Goal: Task Accomplishment & Management: Manage account settings

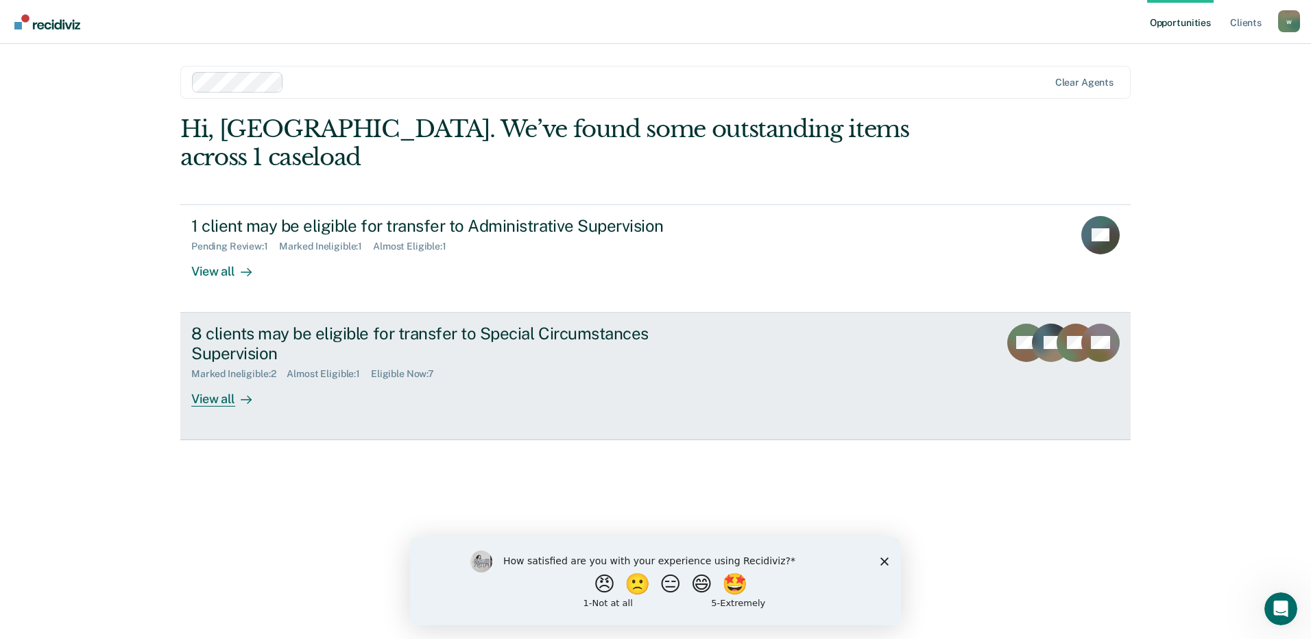
click at [449, 324] on div "8 clients may be eligible for transfer to Special Circumstances Supervision" at bounding box center [431, 344] width 481 height 40
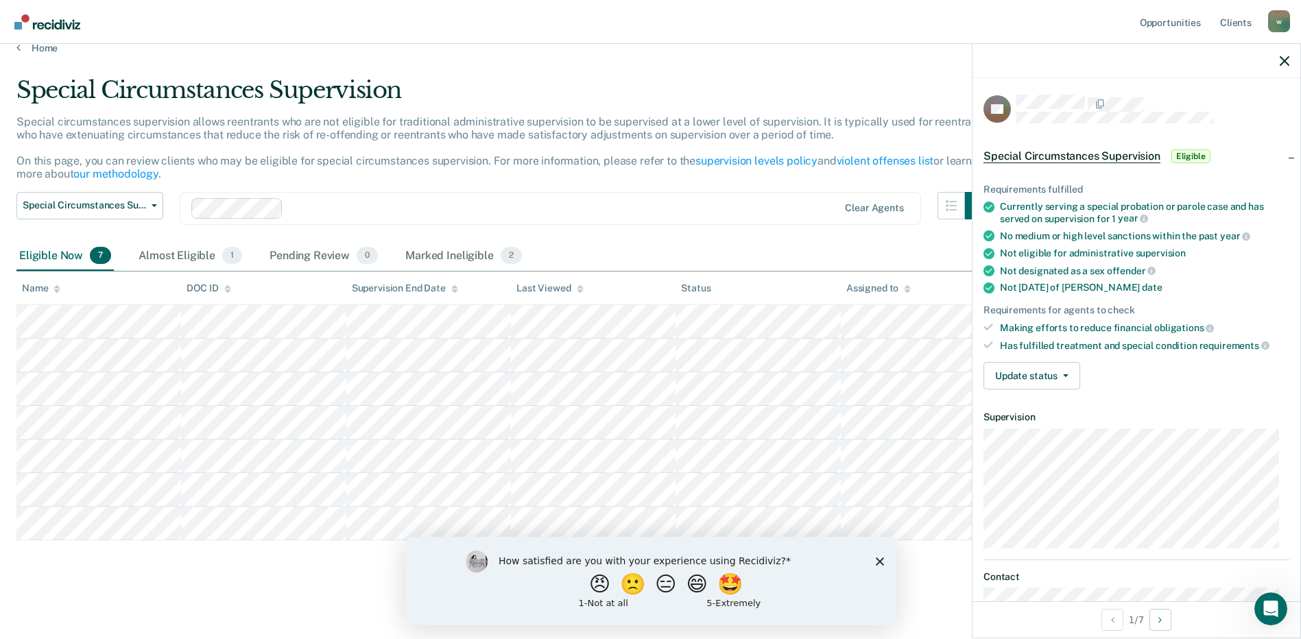
click at [989, 326] on icon at bounding box center [988, 328] width 10 height 8
click at [1006, 367] on button "Update status" at bounding box center [1031, 375] width 97 height 27
click at [1128, 362] on div "Update status Mark Pending Review Mark Ineligible" at bounding box center [1136, 375] width 306 height 27
click at [1034, 380] on button "Update status" at bounding box center [1031, 375] width 97 height 27
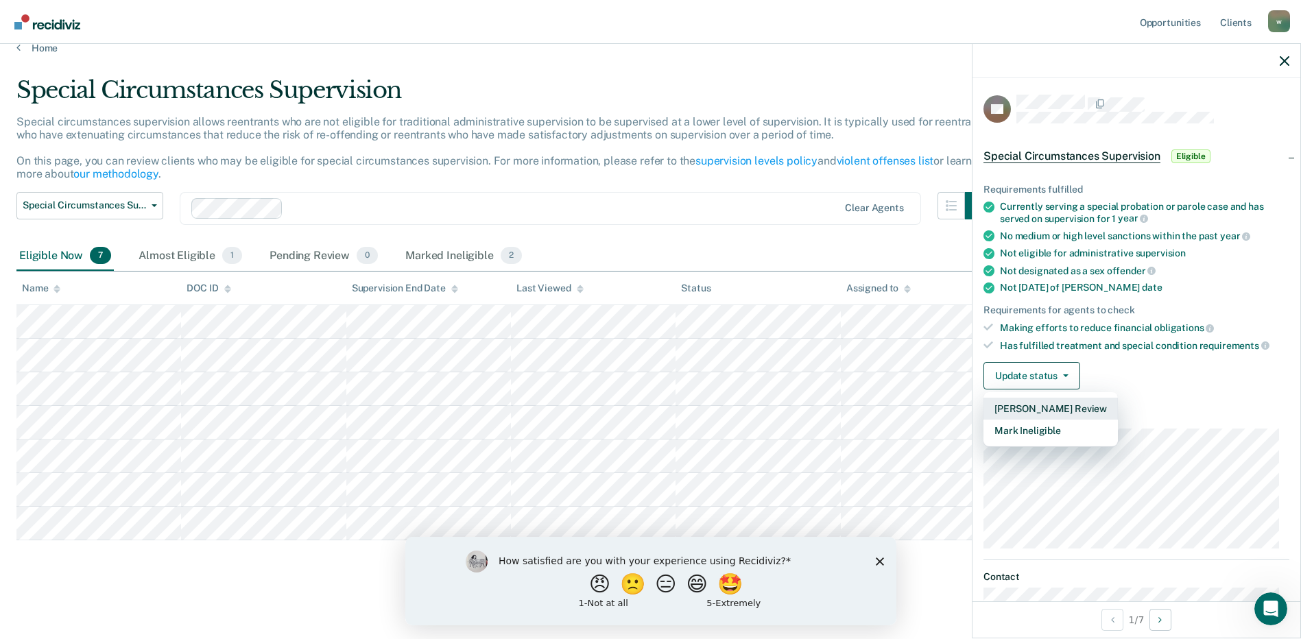
click at [1034, 411] on button "[PERSON_NAME] Review" at bounding box center [1050, 409] width 134 height 22
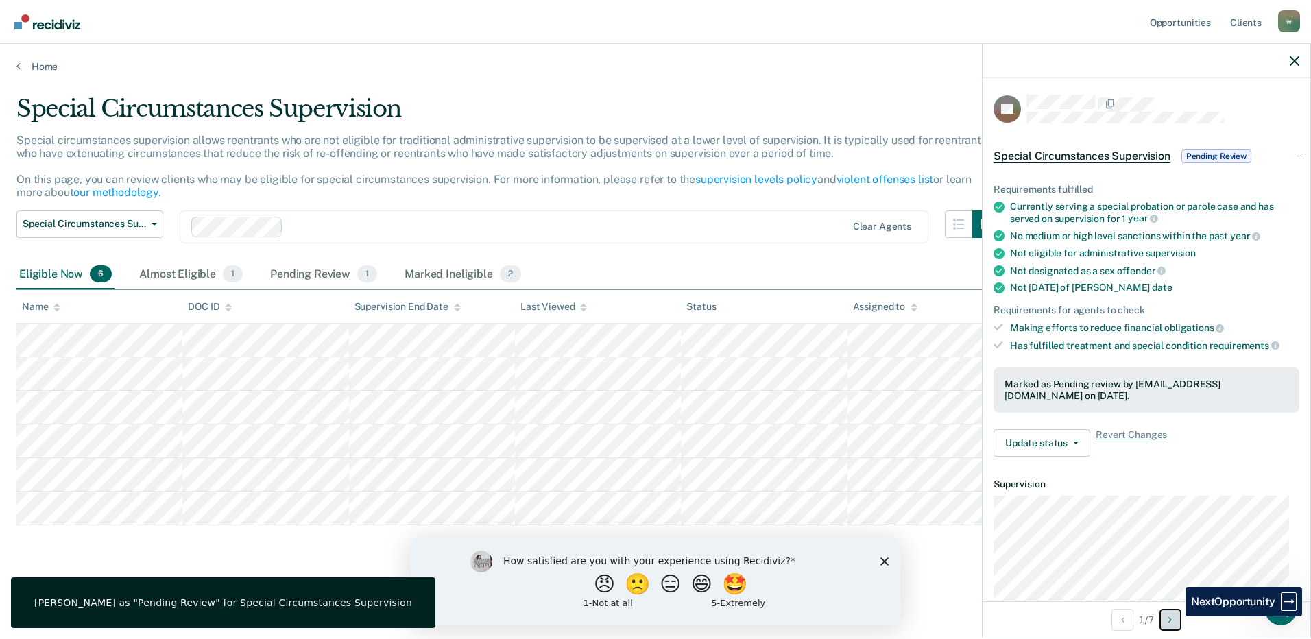
click at [1176, 617] on button "Next Opportunity" at bounding box center [1171, 620] width 22 height 22
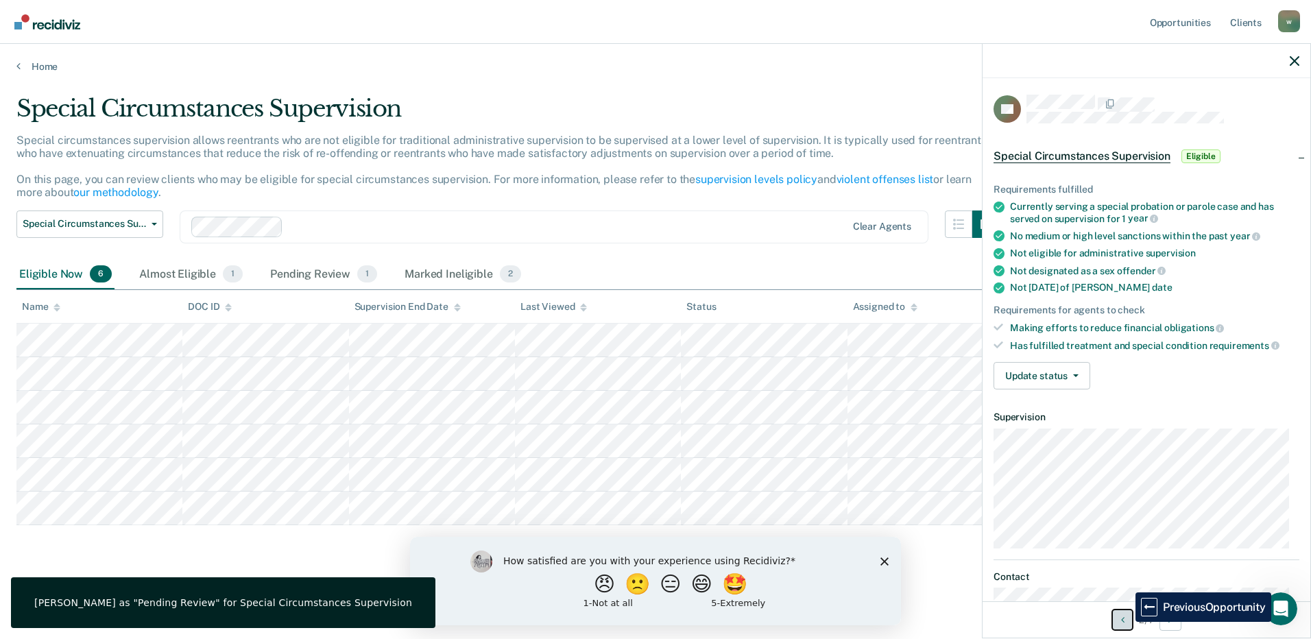
click at [1125, 622] on button "Previous Opportunity" at bounding box center [1123, 620] width 22 height 22
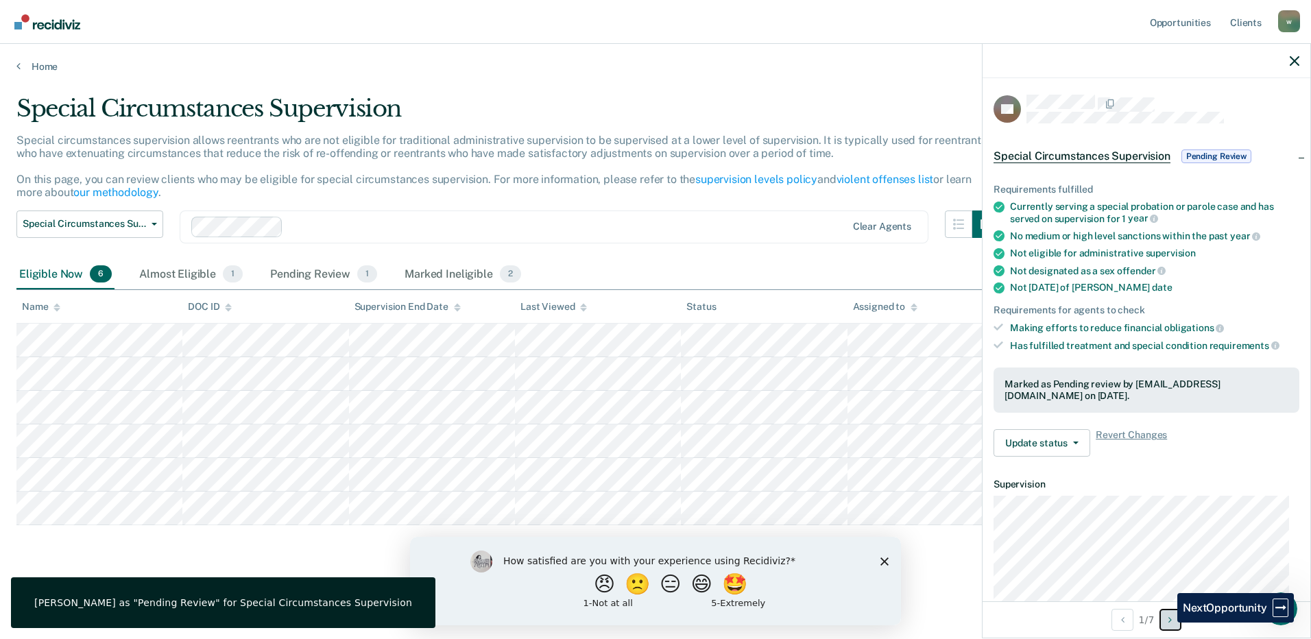
click at [1169, 623] on button "Next Opportunity" at bounding box center [1171, 620] width 22 height 22
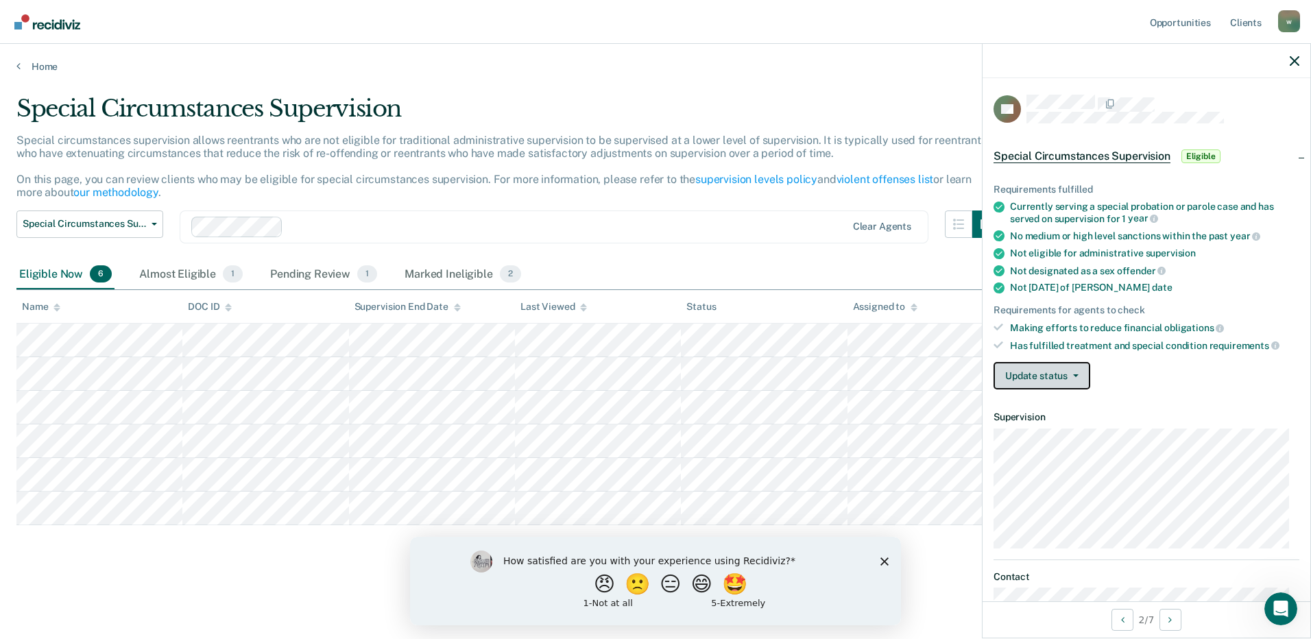
click at [1085, 382] on button "Update status" at bounding box center [1042, 375] width 97 height 27
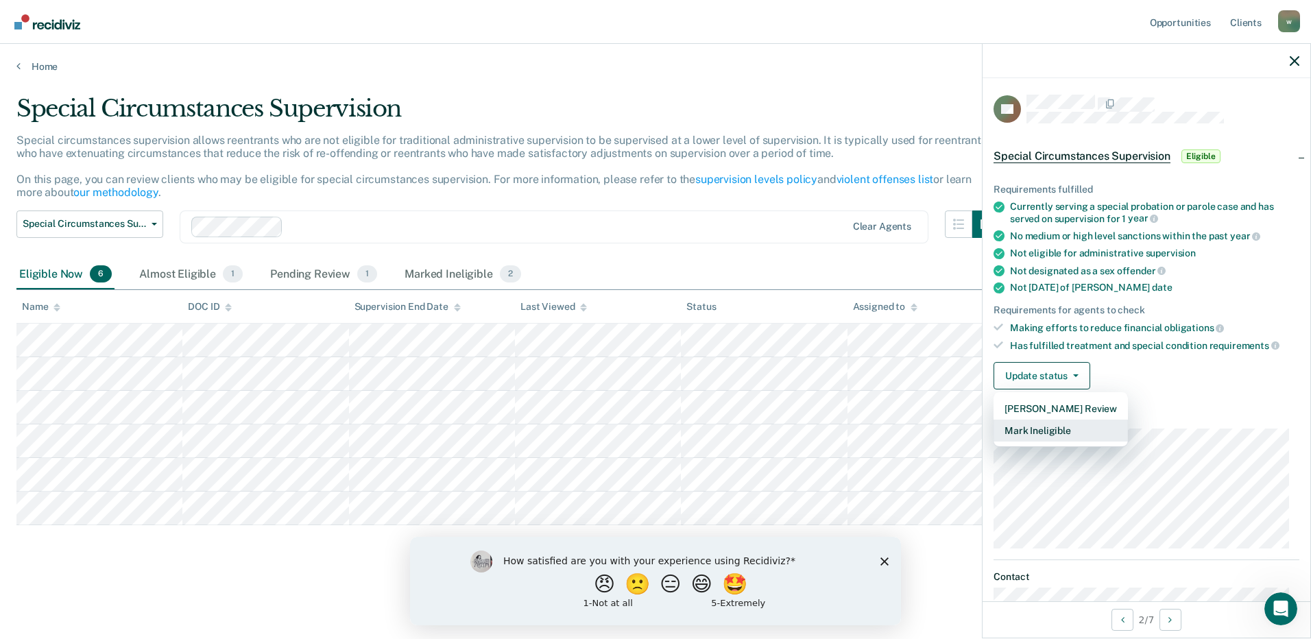
click at [1066, 432] on button "Mark Ineligible" at bounding box center [1061, 431] width 134 height 22
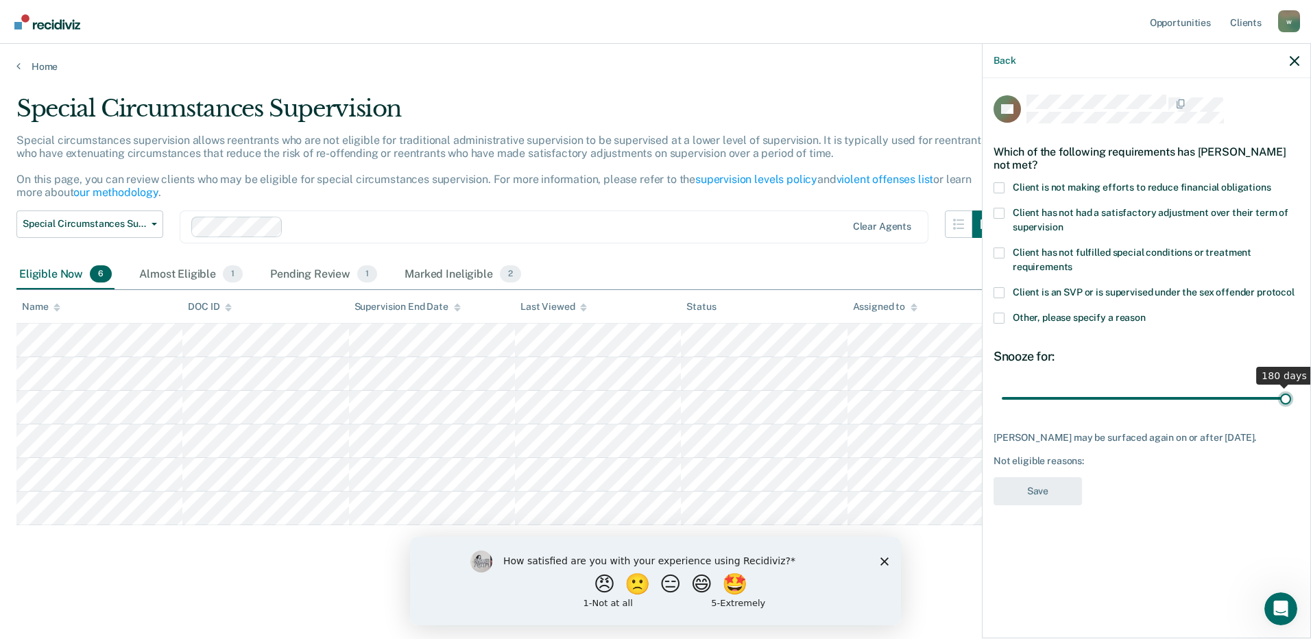
drag, startPoint x: 1061, startPoint y: 399, endPoint x: 1313, endPoint y: 421, distance: 253.3
type input "180"
click at [1291, 410] on input "range" at bounding box center [1146, 398] width 289 height 24
click at [999, 186] on span at bounding box center [999, 187] width 11 height 11
click at [1272, 182] on input "Client is not making efforts to reduce financial obligations" at bounding box center [1272, 182] width 0 height 0
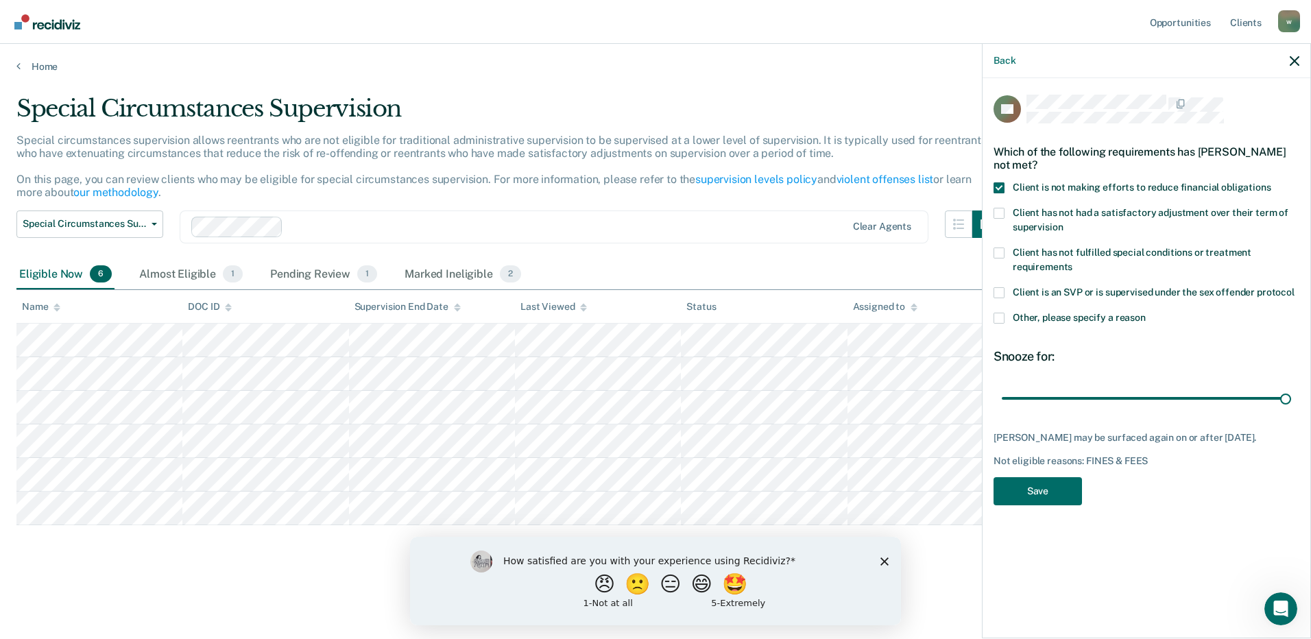
click at [999, 213] on span at bounding box center [999, 213] width 11 height 11
click at [1063, 222] on input "Client has not had a satisfactory adjustment over their term of supervision" at bounding box center [1063, 222] width 0 height 0
click at [1001, 252] on span at bounding box center [999, 253] width 11 height 11
click at [1073, 262] on input "Client has not fulfilled special conditions or treatment requirements" at bounding box center [1073, 262] width 0 height 0
click at [1038, 515] on button "Save" at bounding box center [1038, 503] width 88 height 28
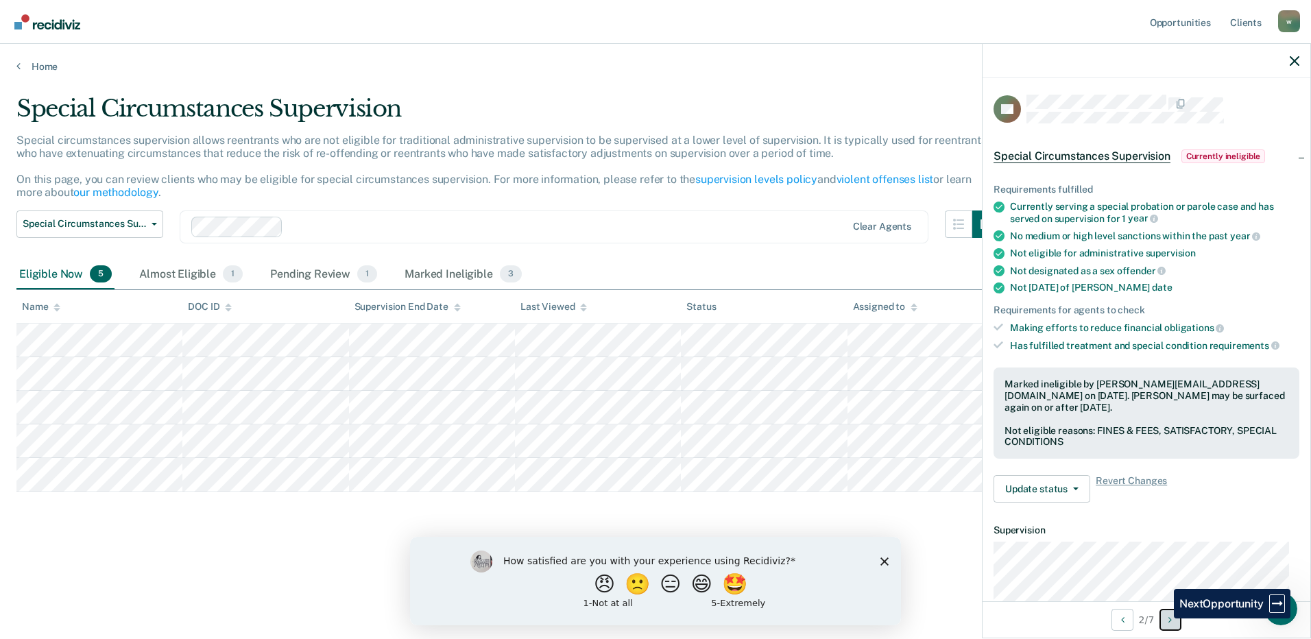
click at [1164, 619] on button "Next Opportunity" at bounding box center [1171, 620] width 22 height 22
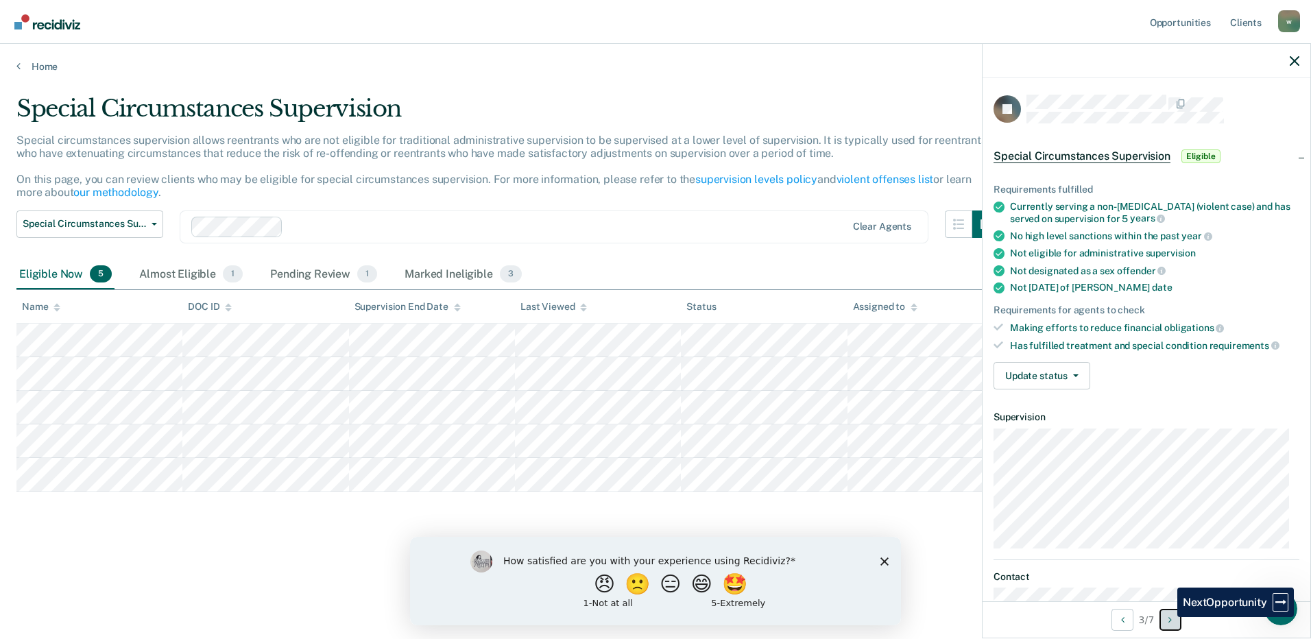
click at [1167, 617] on button "Next Opportunity" at bounding box center [1171, 620] width 22 height 22
click at [1162, 614] on button "Next Opportunity" at bounding box center [1171, 620] width 22 height 22
click at [1165, 619] on button "Next Opportunity" at bounding box center [1171, 620] width 22 height 22
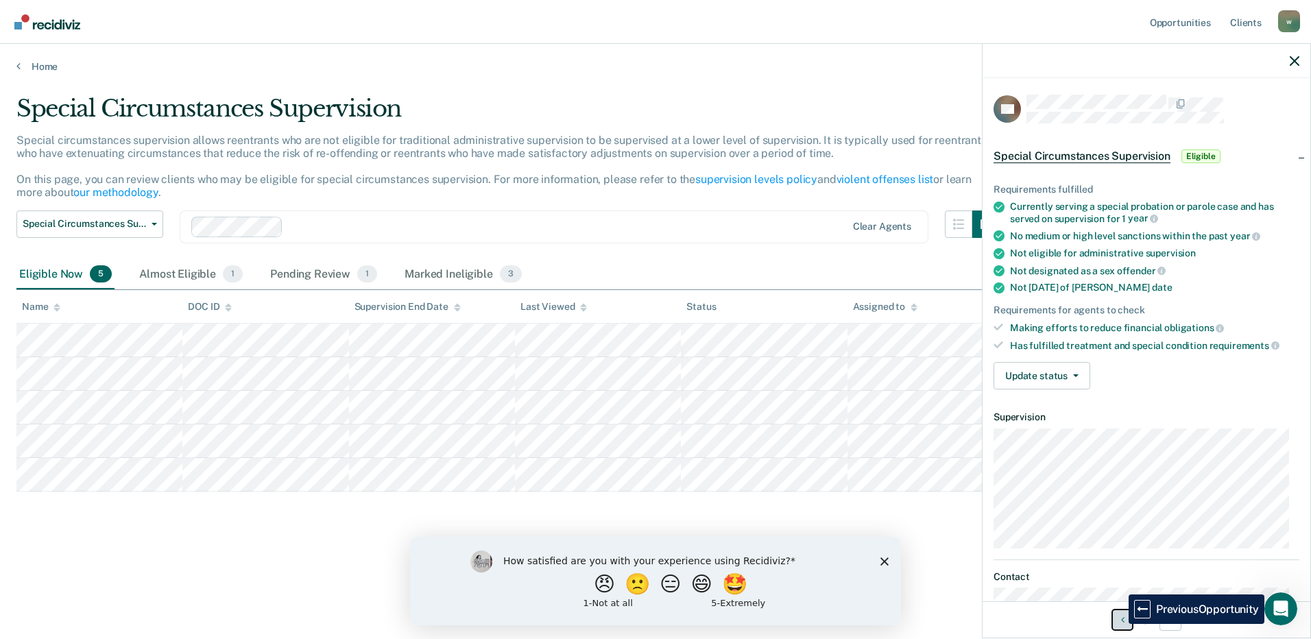
click at [1121, 624] on icon "Previous Opportunity" at bounding box center [1122, 620] width 3 height 10
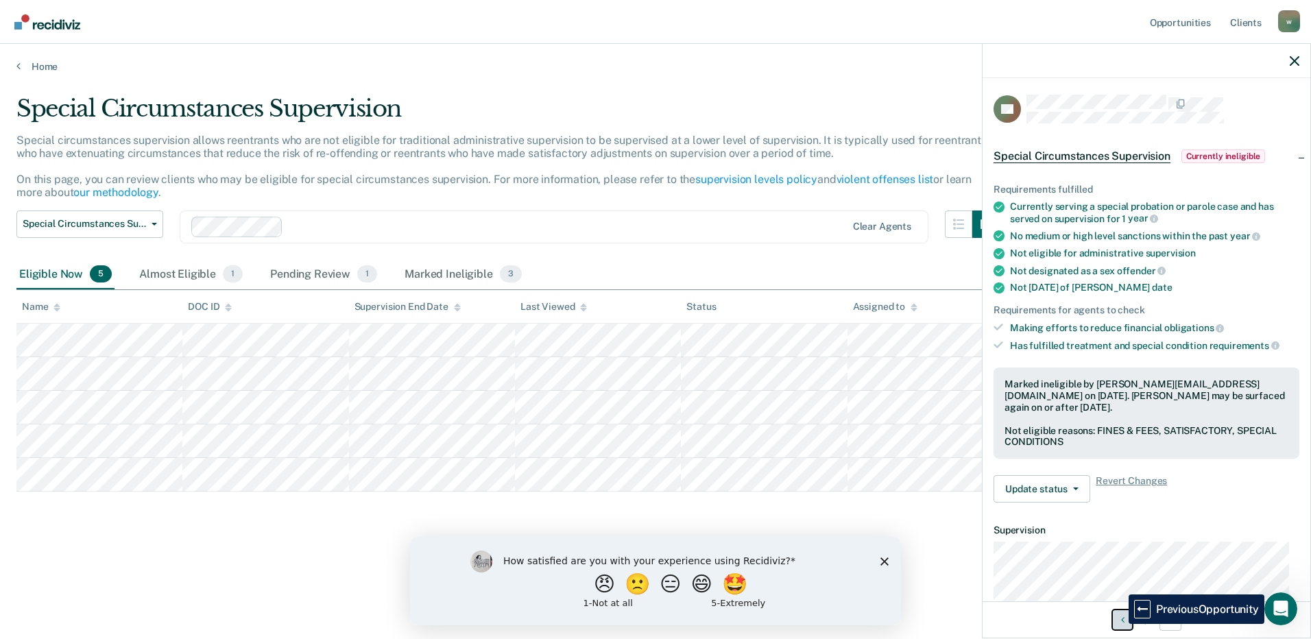
click at [1121, 624] on icon "Previous Opportunity" at bounding box center [1122, 620] width 3 height 10
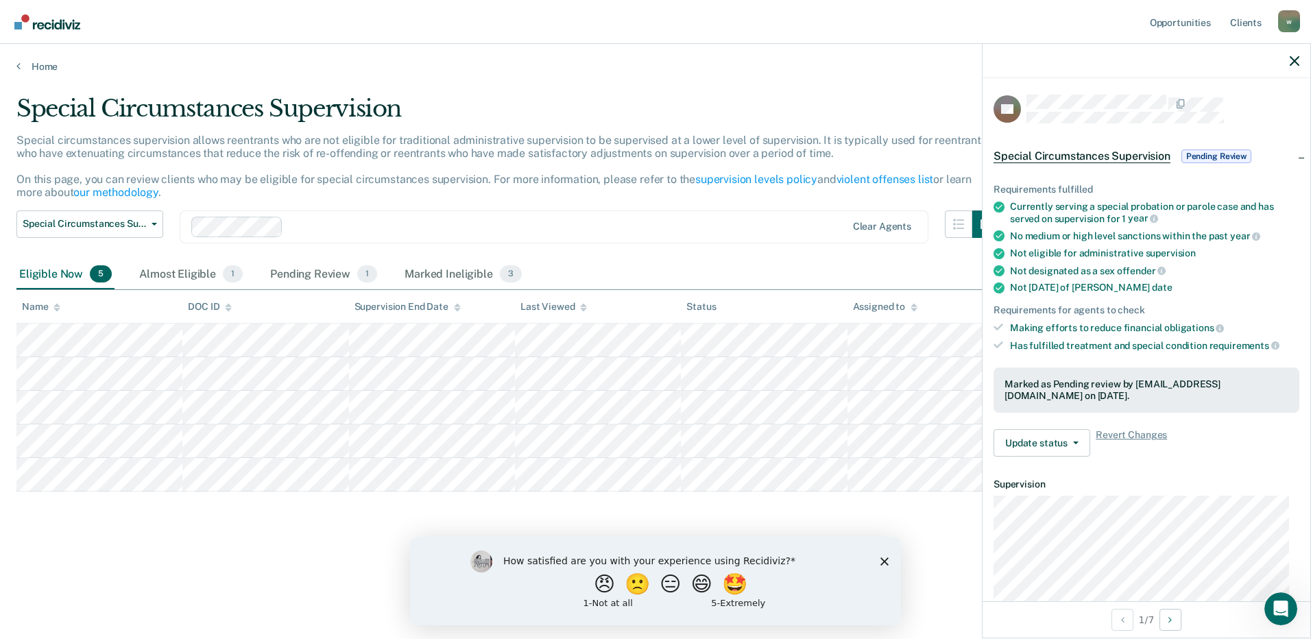
click at [1130, 152] on span "Special Circumstances Supervision" at bounding box center [1082, 157] width 177 height 14
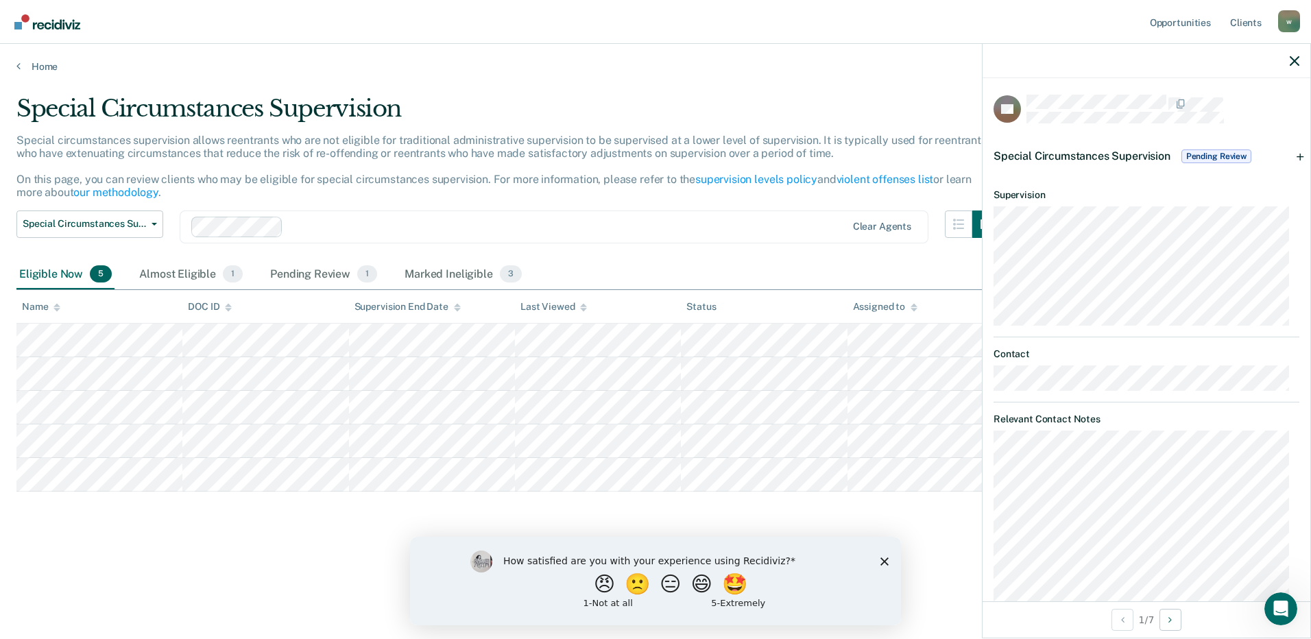
click at [1130, 152] on span "Special Circumstances Supervision" at bounding box center [1082, 156] width 177 height 13
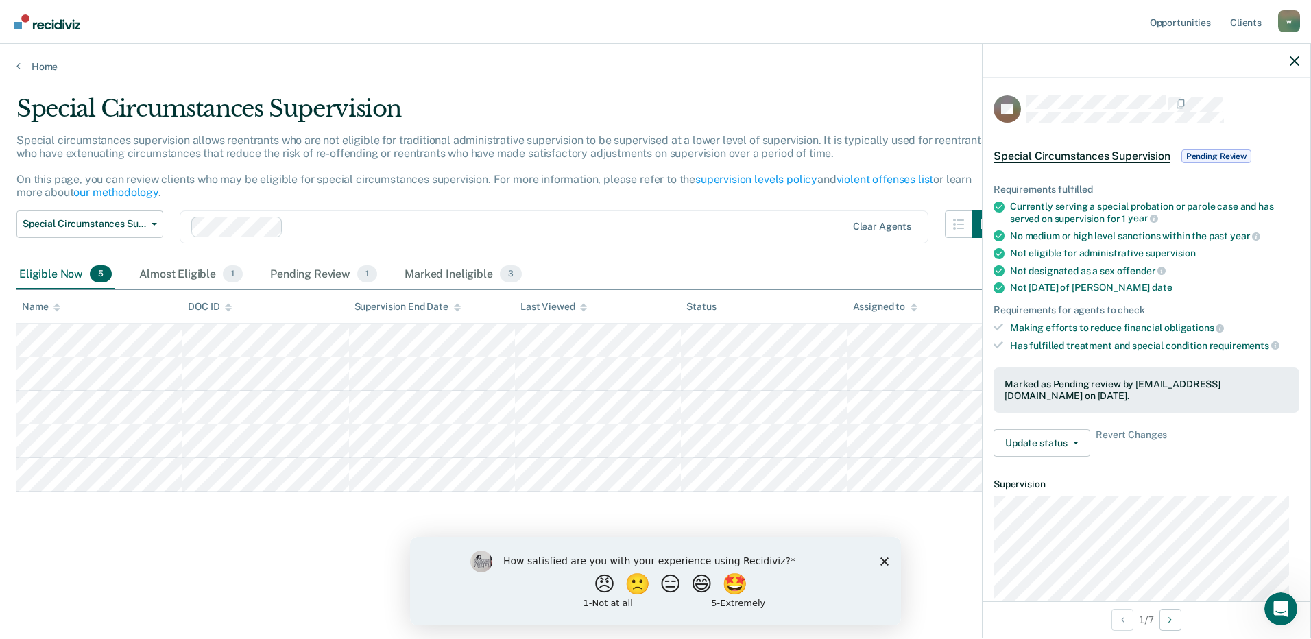
click at [1278, 155] on div "Special Circumstances Supervision Pending Review" at bounding box center [1147, 156] width 328 height 44
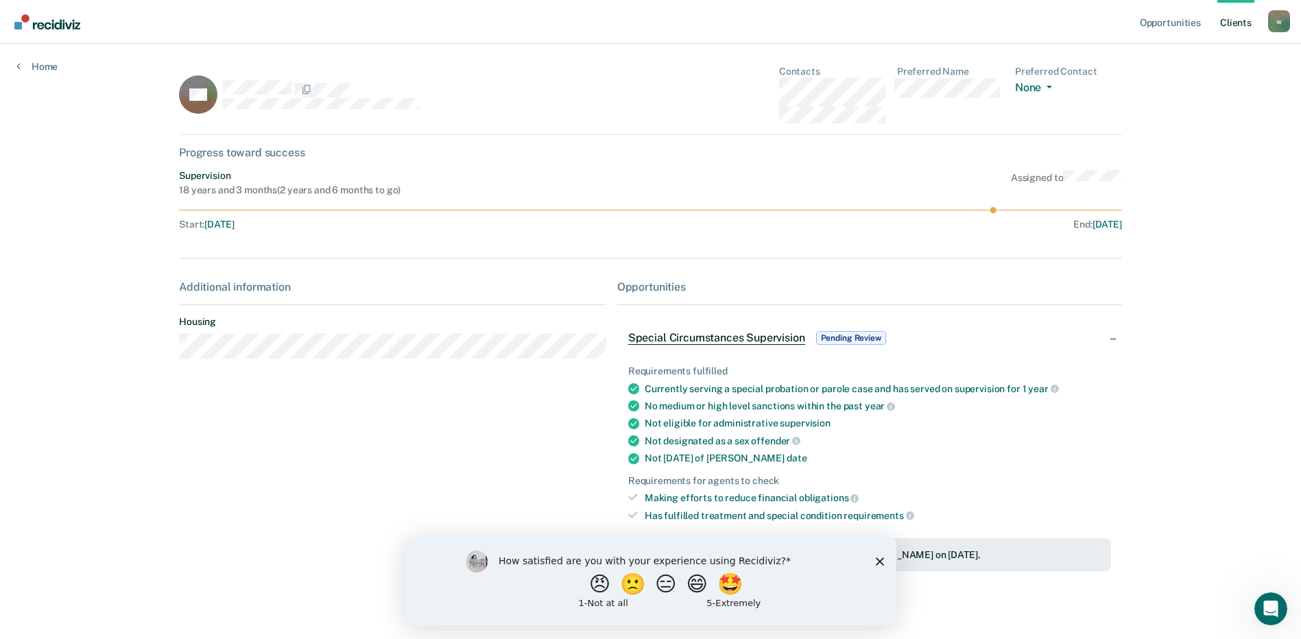
click at [881, 561] on icon "Close survey" at bounding box center [879, 561] width 8 height 8
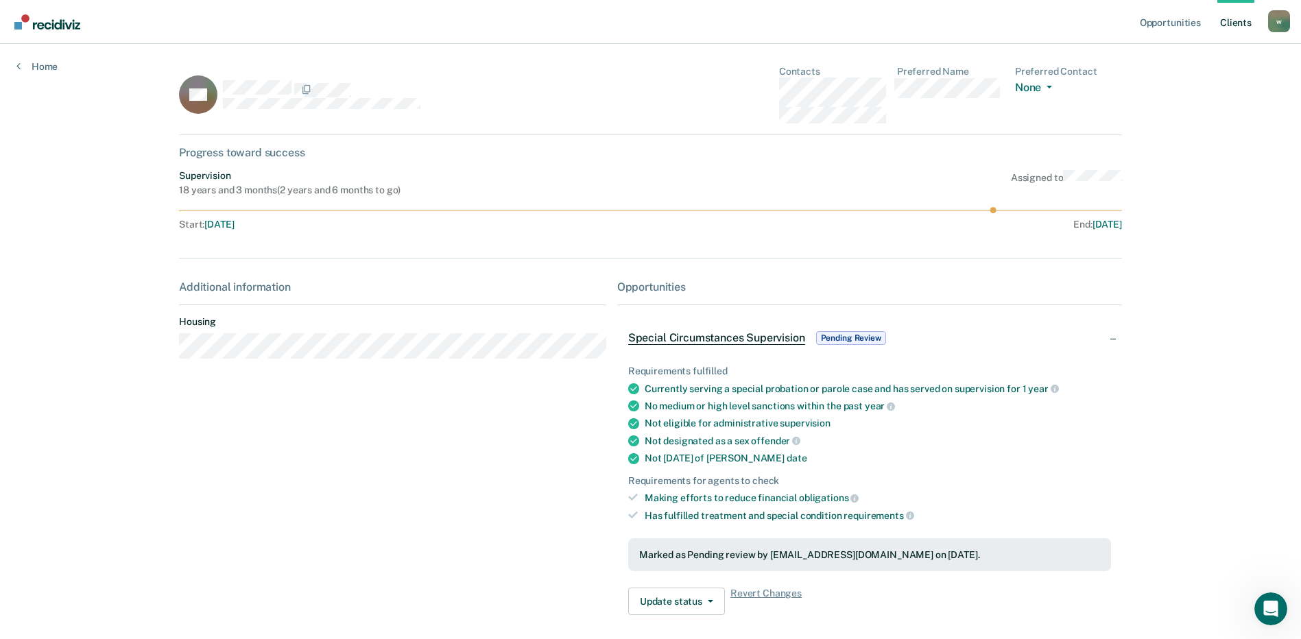
click at [836, 336] on span "Pending Review" at bounding box center [851, 338] width 70 height 14
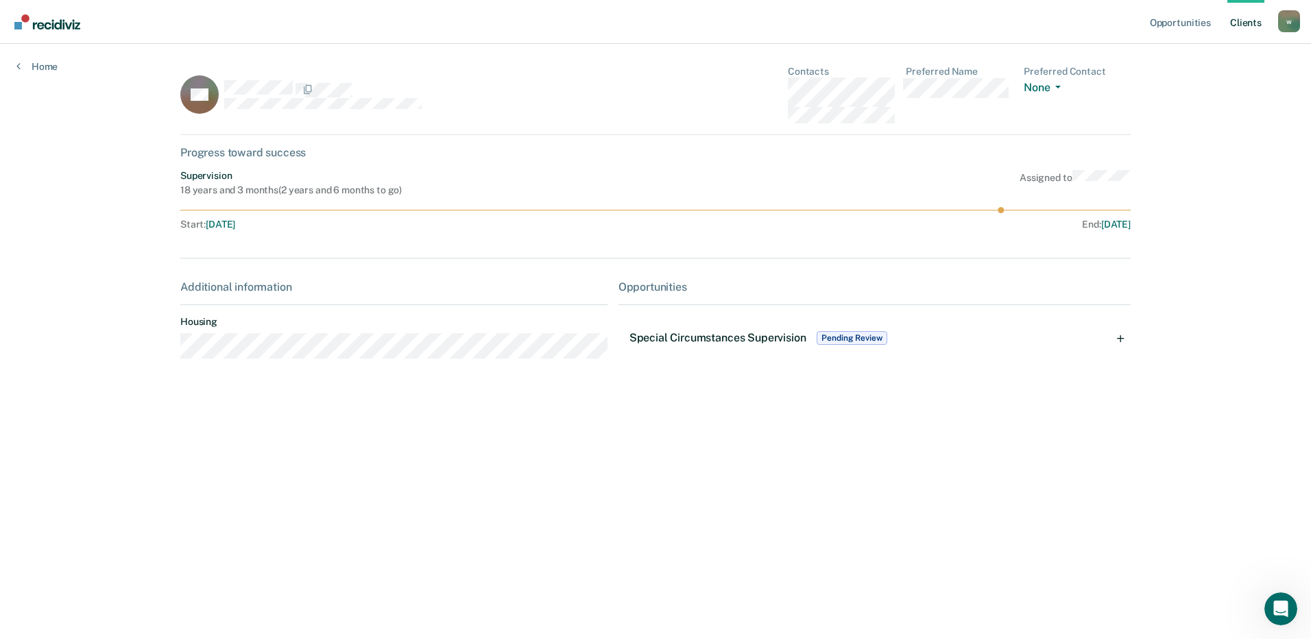
click at [806, 338] on span "Special Circumstances Supervision" at bounding box center [718, 337] width 177 height 13
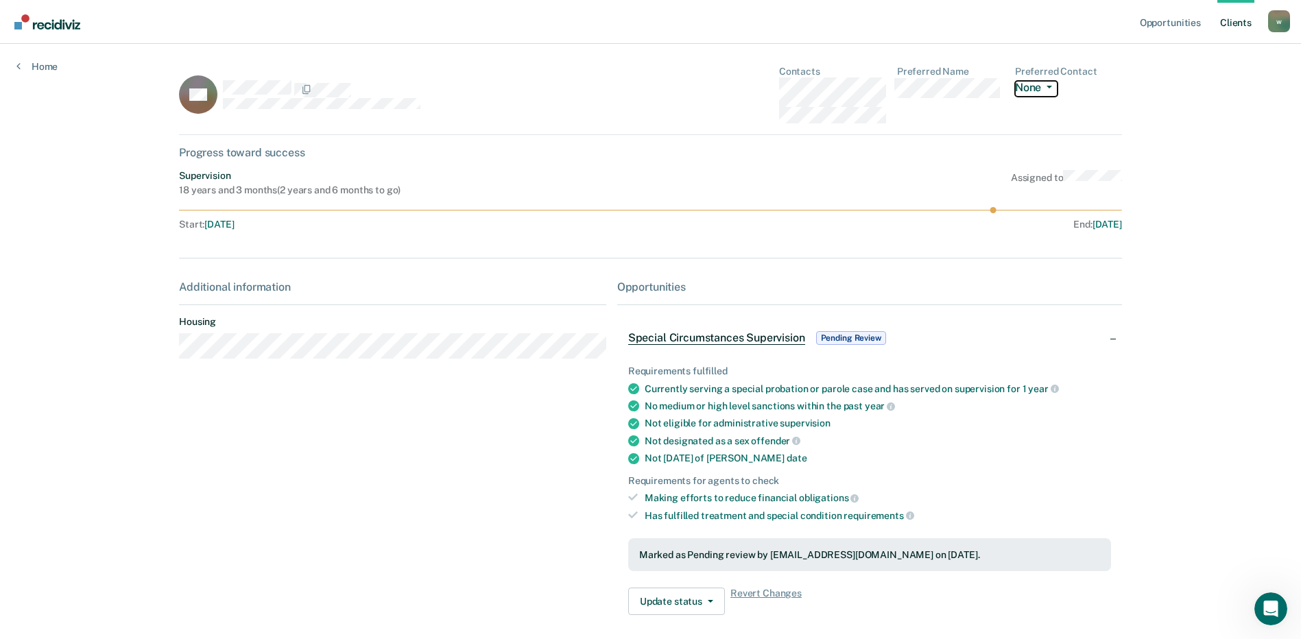
click at [1049, 84] on button "None" at bounding box center [1036, 89] width 43 height 16
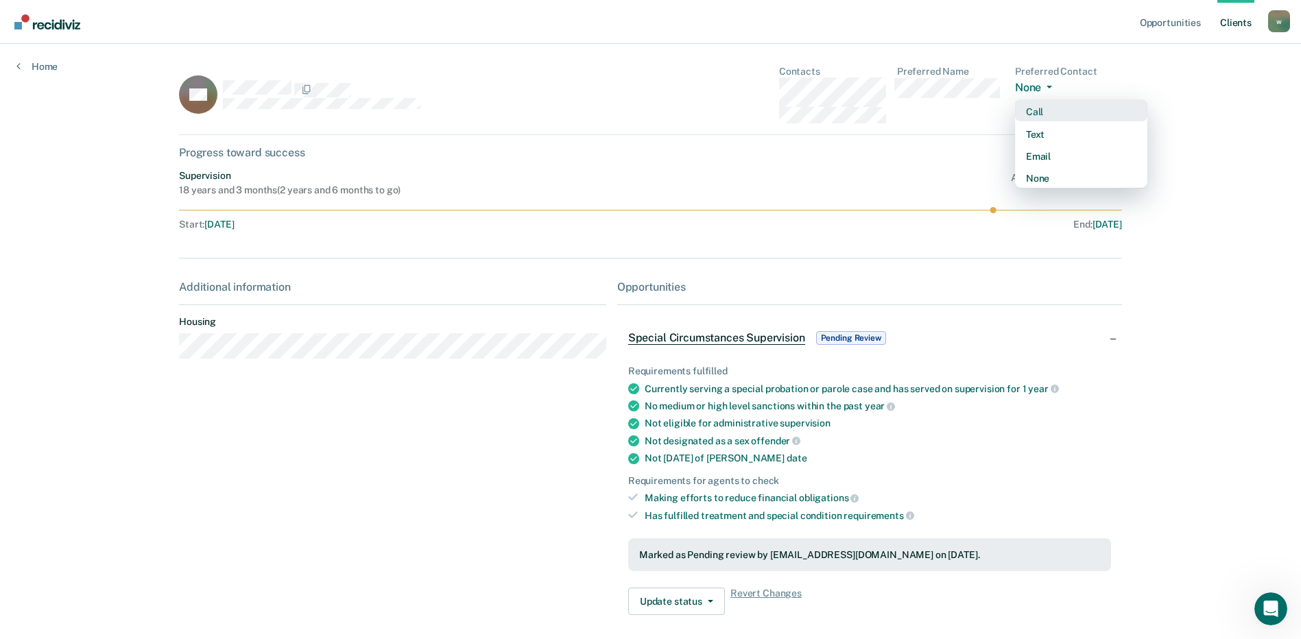
click at [1029, 112] on div "Call" at bounding box center [1081, 112] width 110 height 12
click at [212, 83] on icon at bounding box center [203, 83] width 58 height 56
click at [217, 286] on div "Additional information" at bounding box center [392, 287] width 427 height 13
click at [34, 62] on link "Home" at bounding box center [36, 66] width 41 height 12
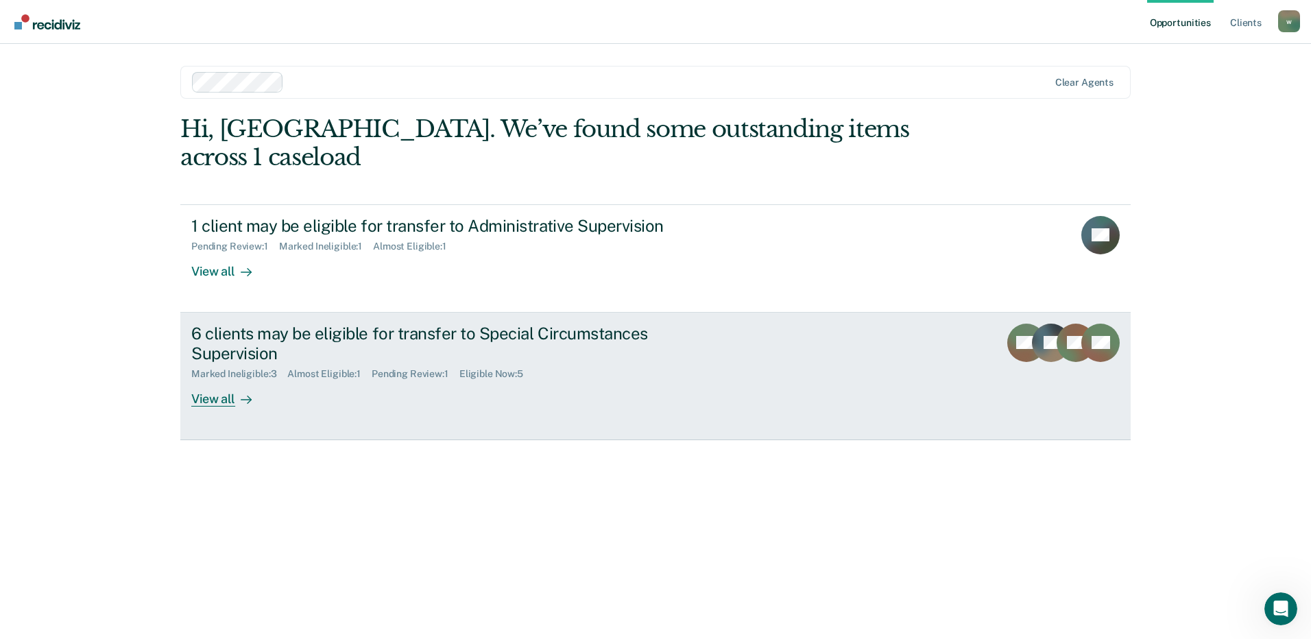
click at [433, 368] on div "Pending Review : 1" at bounding box center [416, 374] width 88 height 12
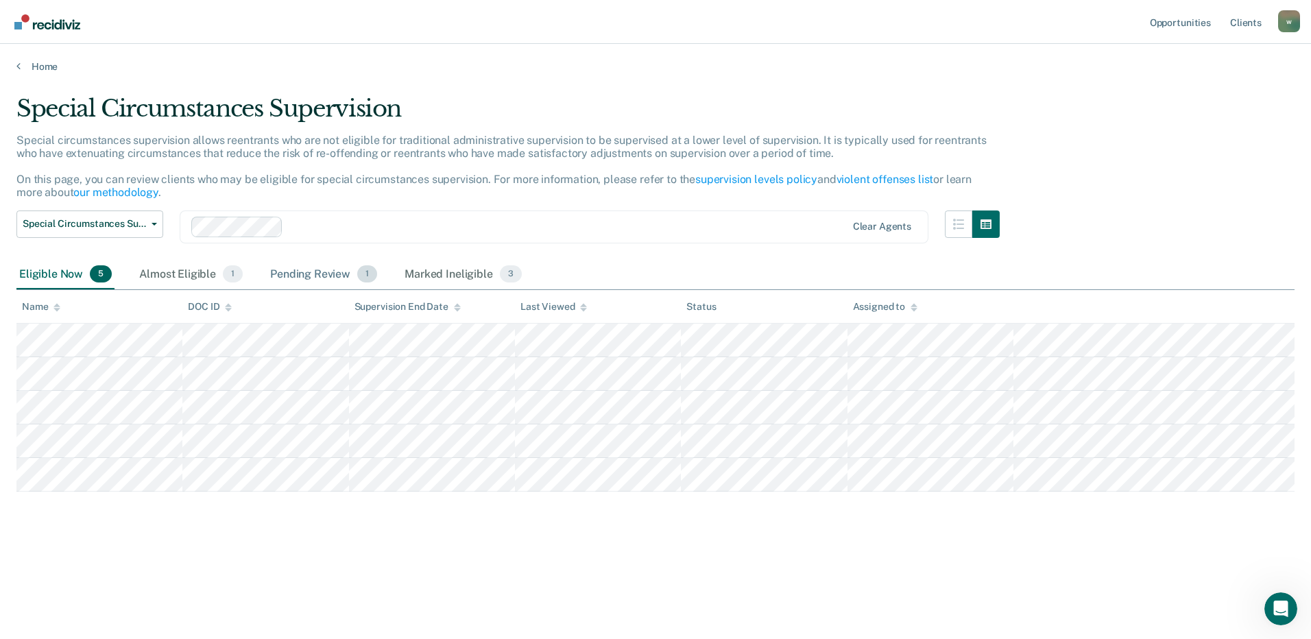
click at [271, 276] on div "Pending Review 1" at bounding box center [323, 275] width 112 height 30
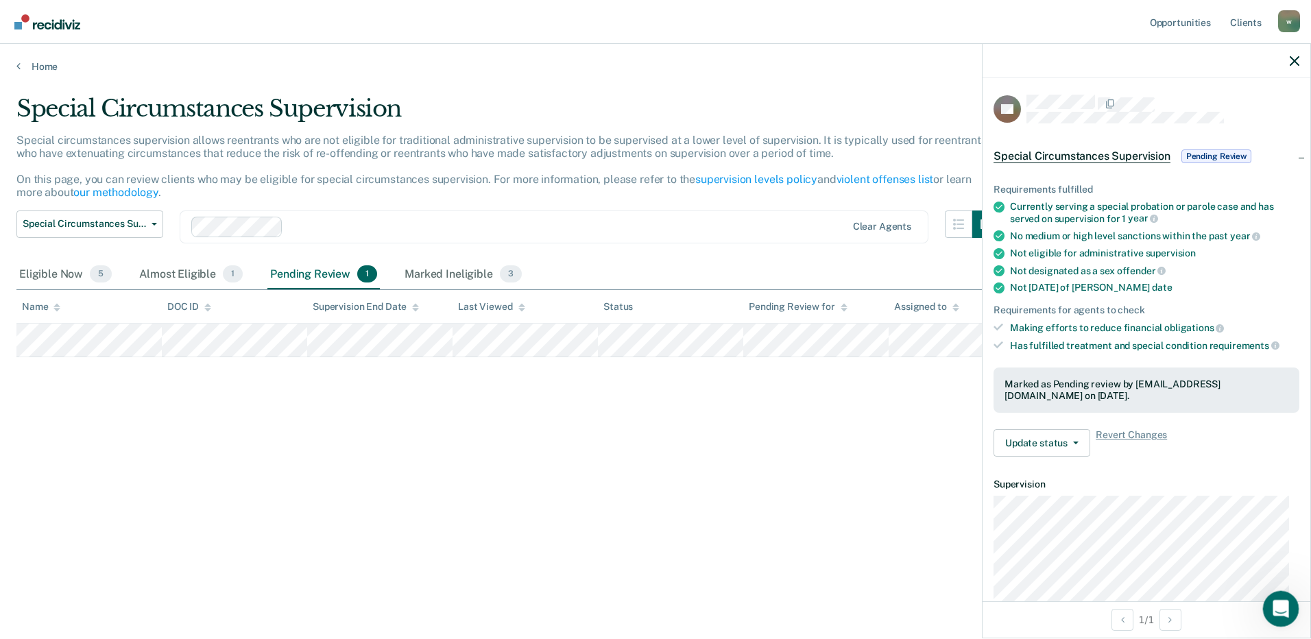
click at [1274, 606] on icon "Open Intercom Messenger" at bounding box center [1279, 607] width 23 height 23
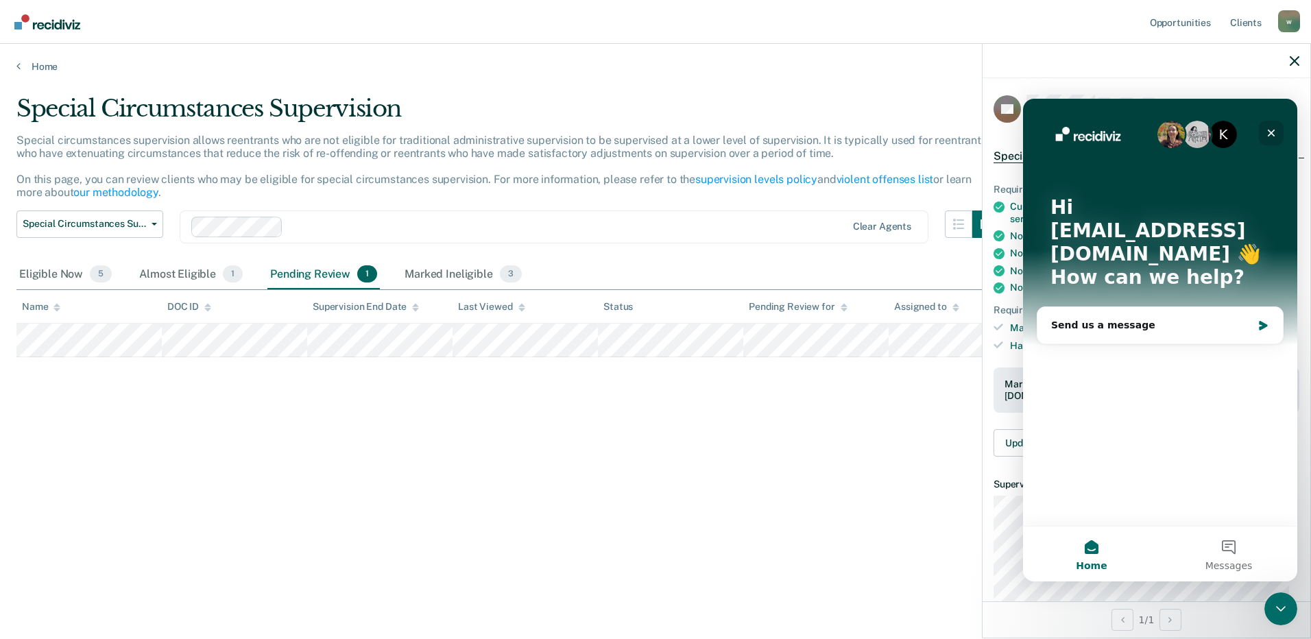
click at [1274, 134] on icon "Close" at bounding box center [1271, 133] width 11 height 11
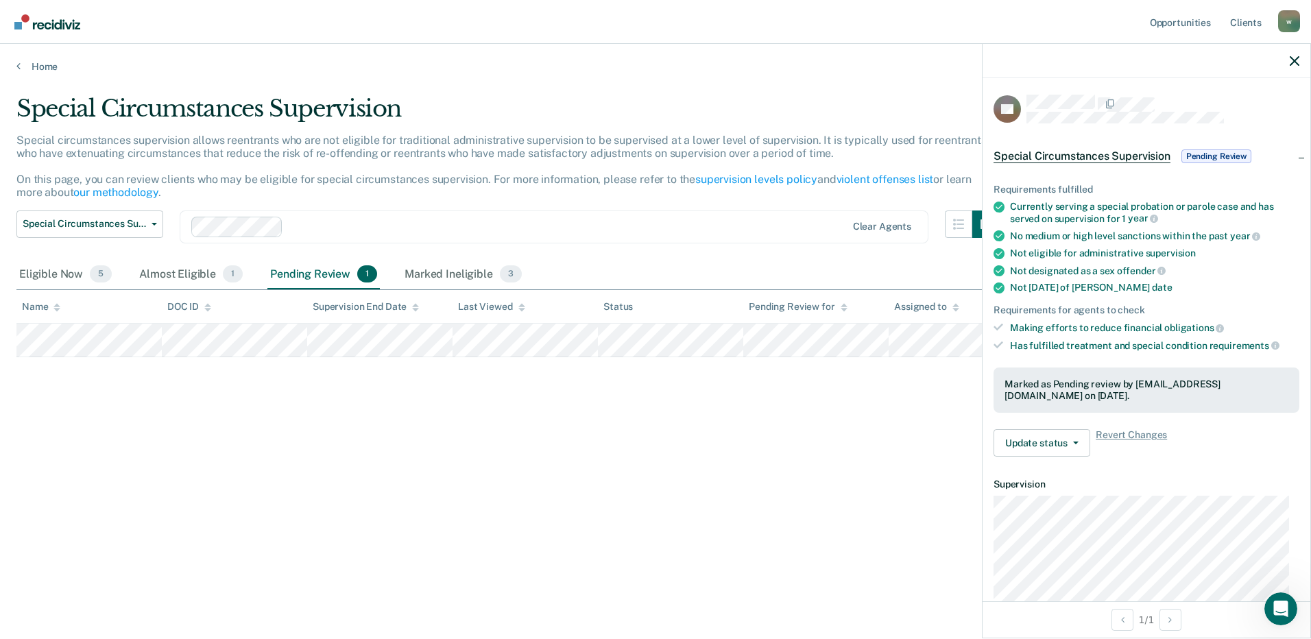
click at [1134, 156] on span "Special Circumstances Supervision" at bounding box center [1082, 157] width 177 height 14
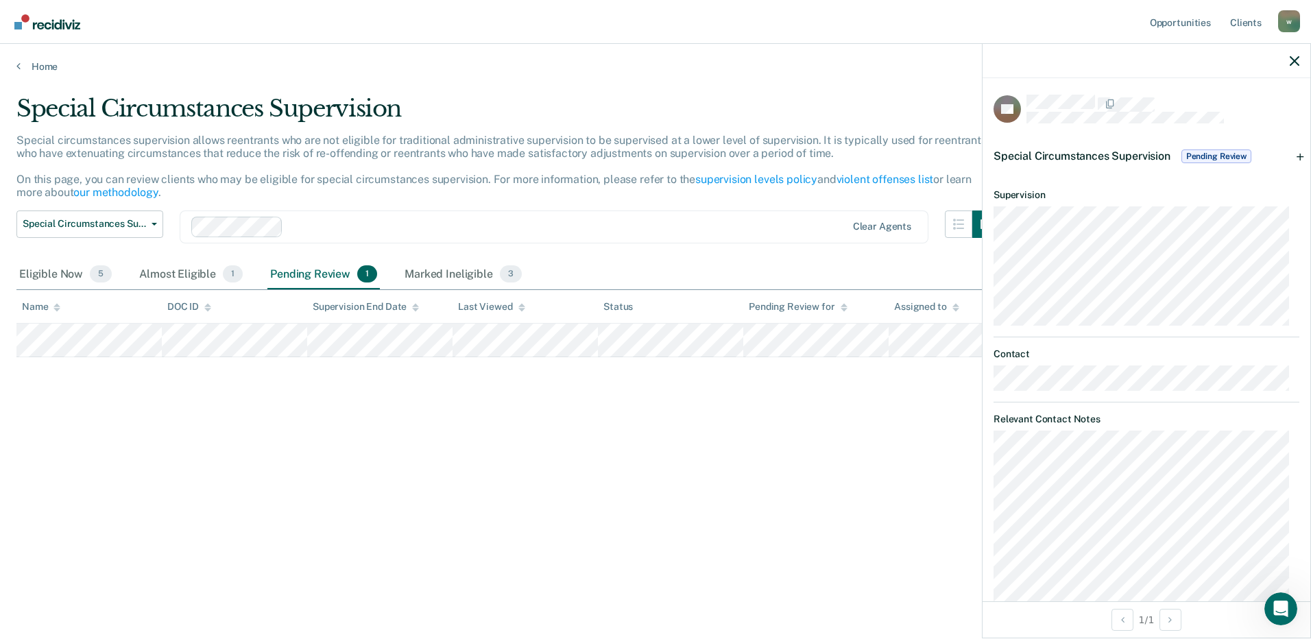
click at [1133, 156] on span "Special Circumstances Supervision" at bounding box center [1082, 156] width 177 height 13
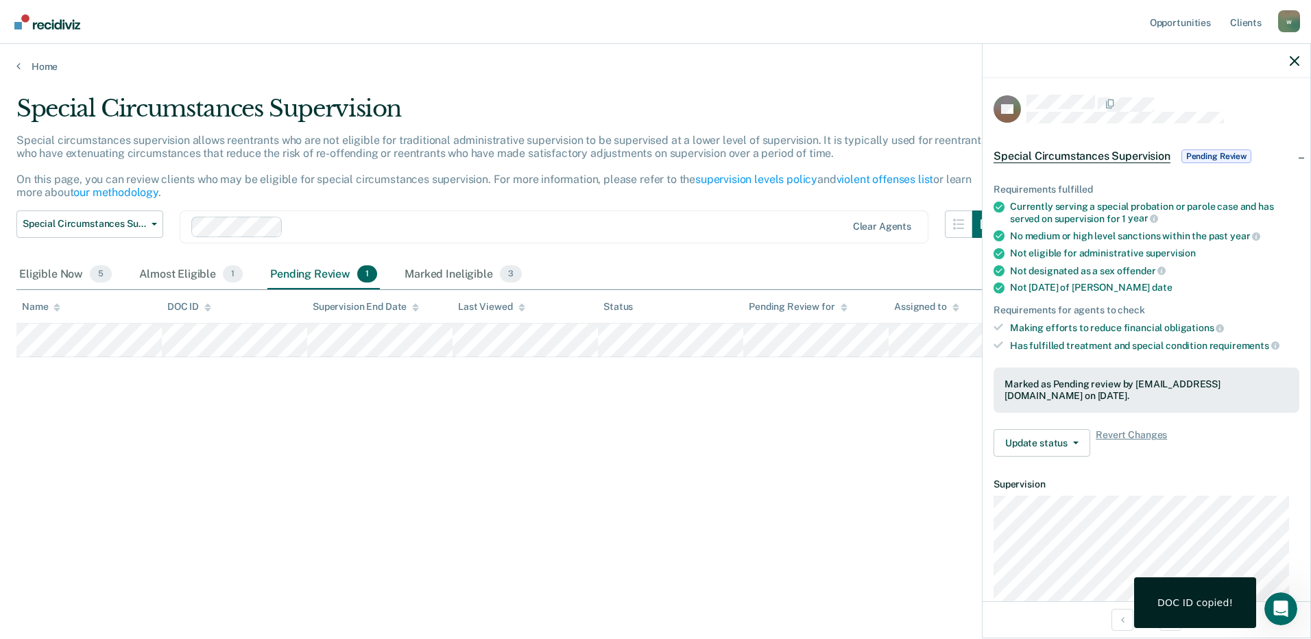
click at [1068, 386] on div "Marked as Pending review by [EMAIL_ADDRESS][DOMAIN_NAME] on [DATE]." at bounding box center [1147, 390] width 284 height 23
click at [1061, 259] on ul "Requirements fulfilled Currently serving a special probation or parole case and…" at bounding box center [1147, 267] width 306 height 167
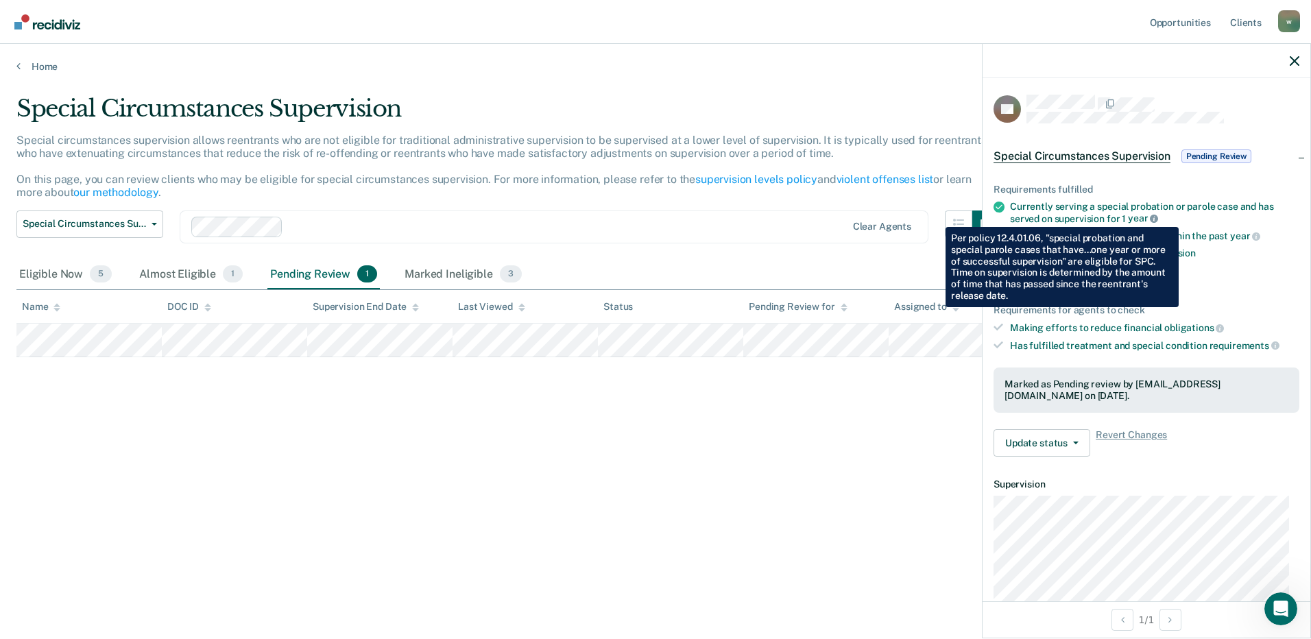
click at [1155, 217] on icon at bounding box center [1154, 219] width 8 height 8
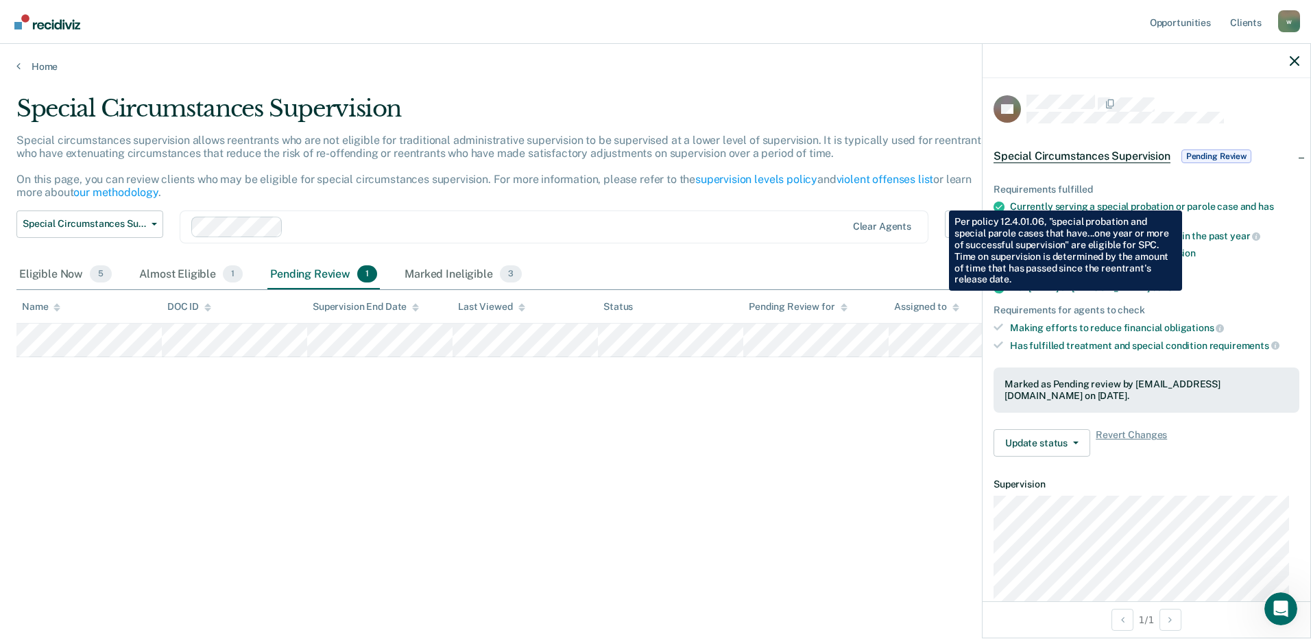
click at [711, 98] on div "Special Circumstances Supervision" at bounding box center [507, 114] width 983 height 39
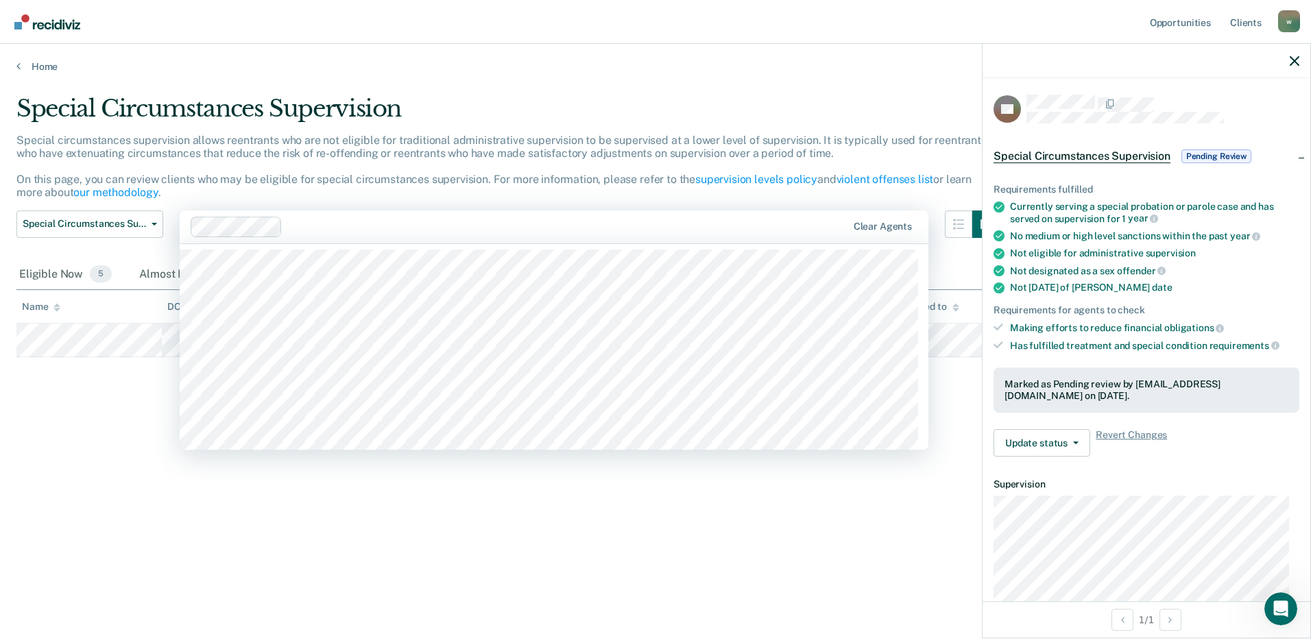
click at [641, 215] on div "Clear agents" at bounding box center [554, 227] width 749 height 33
click at [730, 573] on div "Special Circumstances Supervision Special circumstances supervision allows reen…" at bounding box center [655, 338] width 1278 height 486
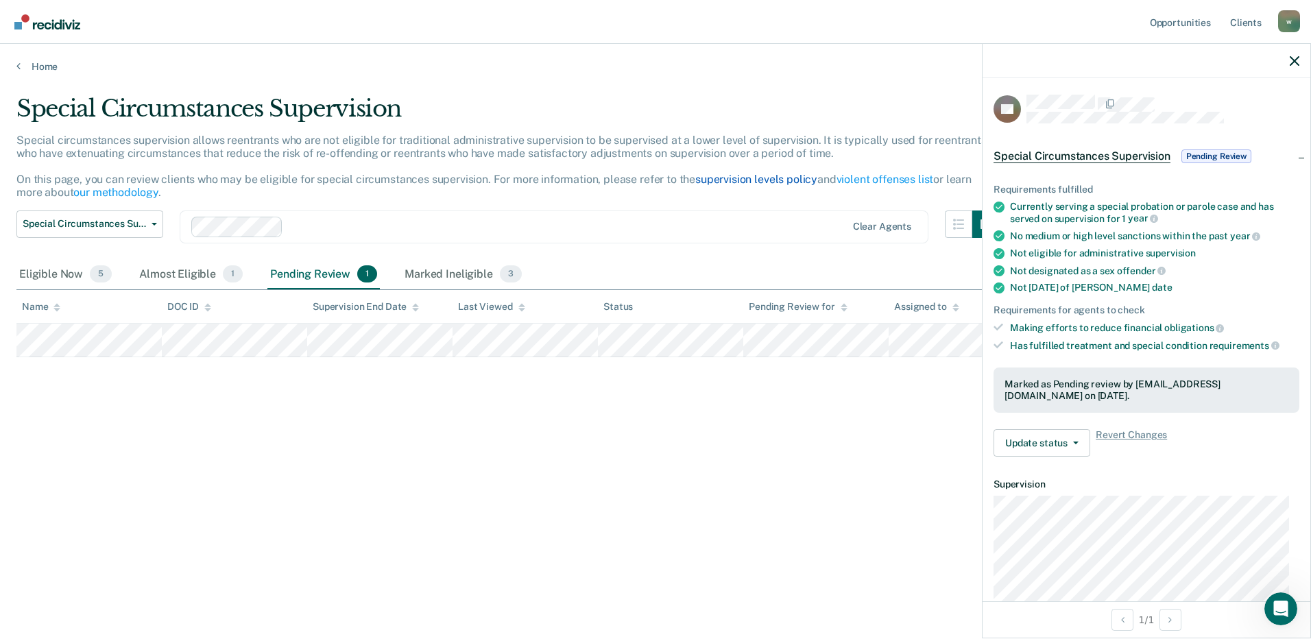
click at [721, 180] on link "supervision levels policy" at bounding box center [756, 179] width 122 height 13
click at [1296, 54] on div at bounding box center [1147, 61] width 328 height 34
click at [1292, 64] on icon "button" at bounding box center [1295, 61] width 10 height 10
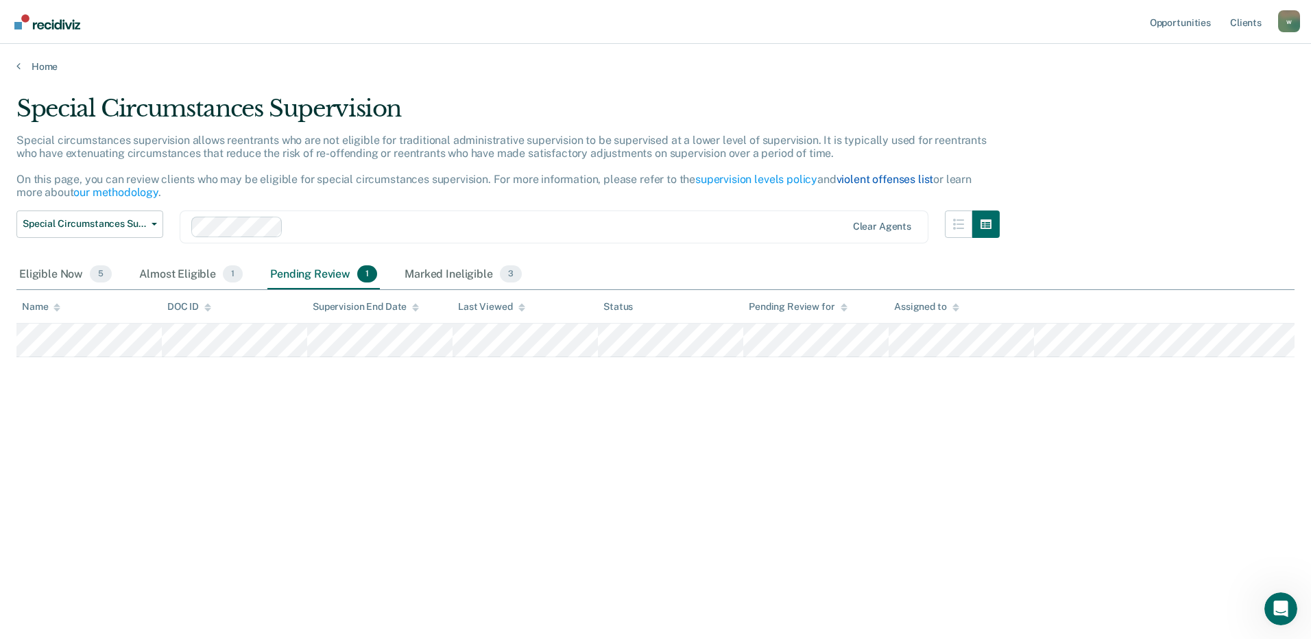
click at [885, 184] on link "violent offenses list" at bounding box center [885, 179] width 97 height 13
click at [133, 189] on link "our methodology" at bounding box center [115, 192] width 85 height 13
click at [746, 176] on link "supervision levels policy" at bounding box center [756, 179] width 122 height 13
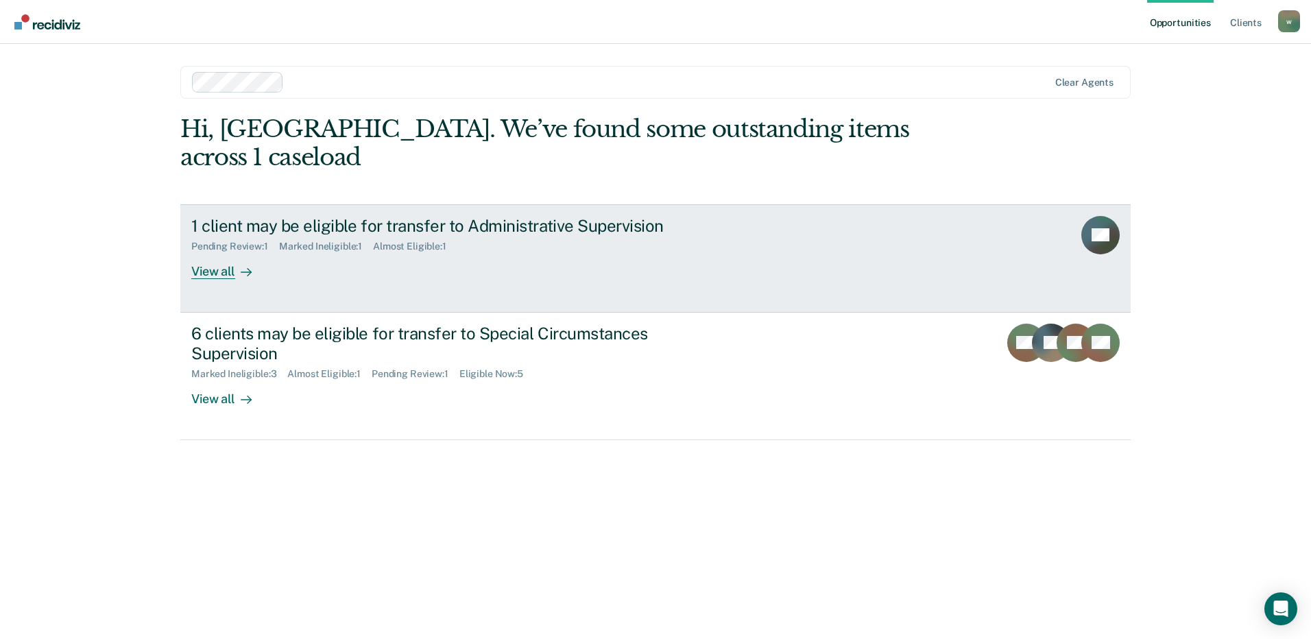
click at [296, 216] on div "1 client may be eligible for transfer to Administrative Supervision" at bounding box center [431, 226] width 481 height 20
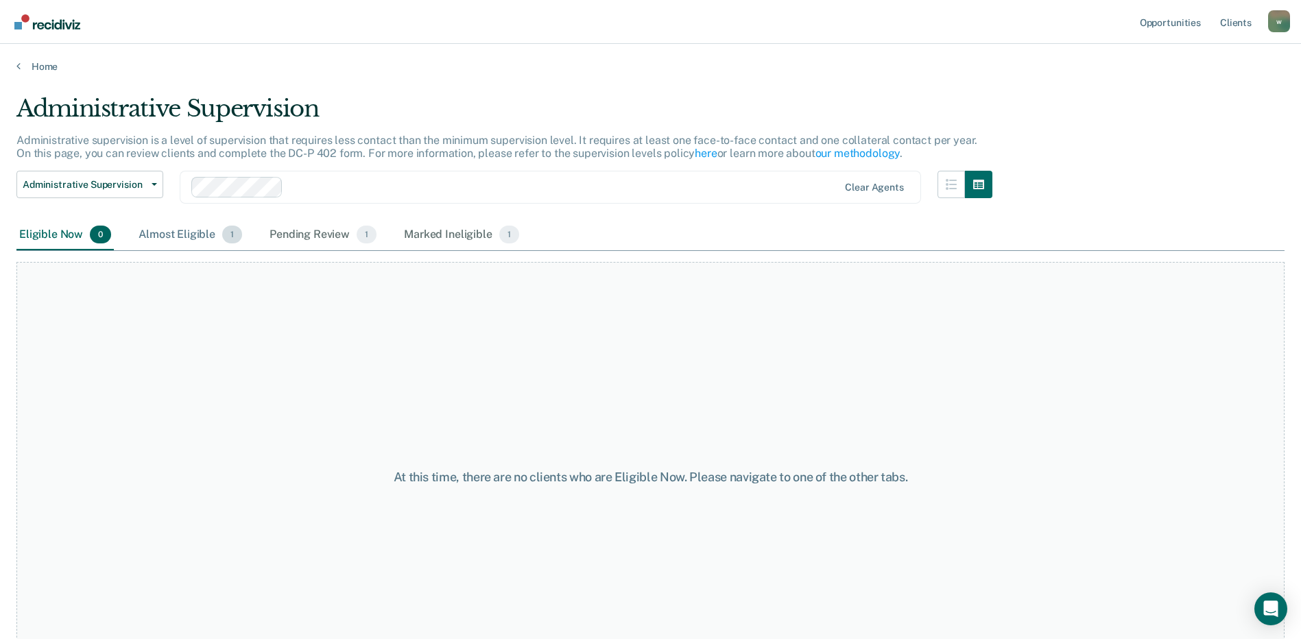
click at [177, 238] on div "Almost Eligible 1" at bounding box center [190, 235] width 109 height 30
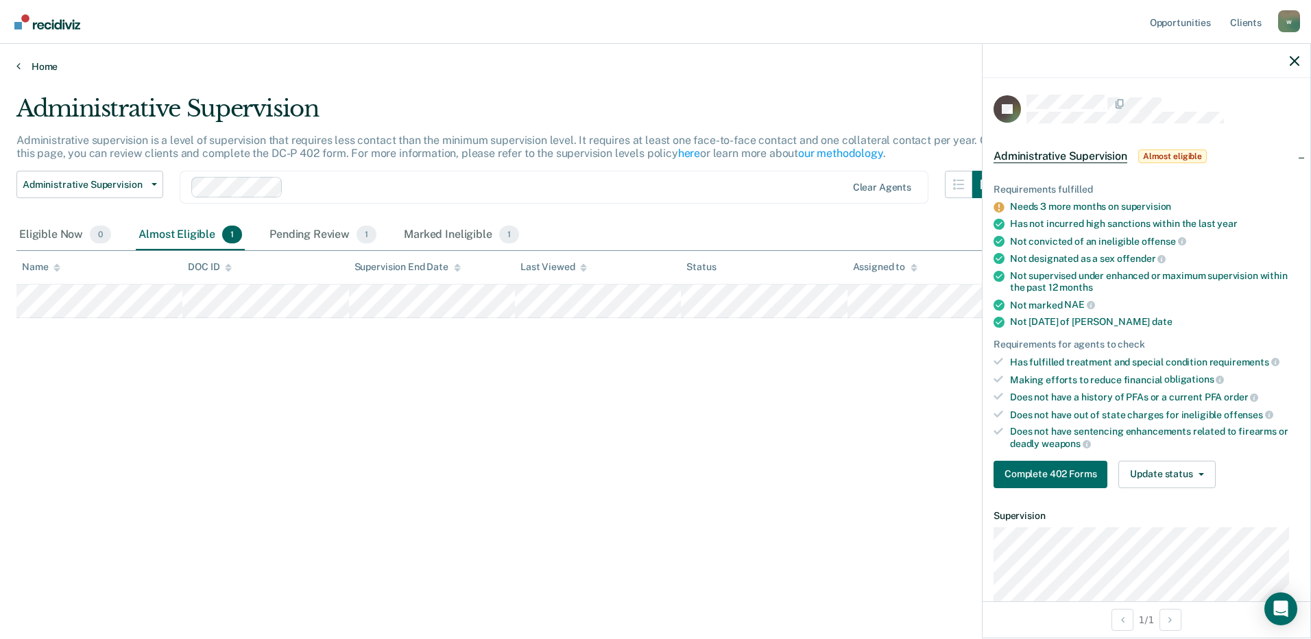
click at [47, 71] on link "Home" at bounding box center [655, 66] width 1278 height 12
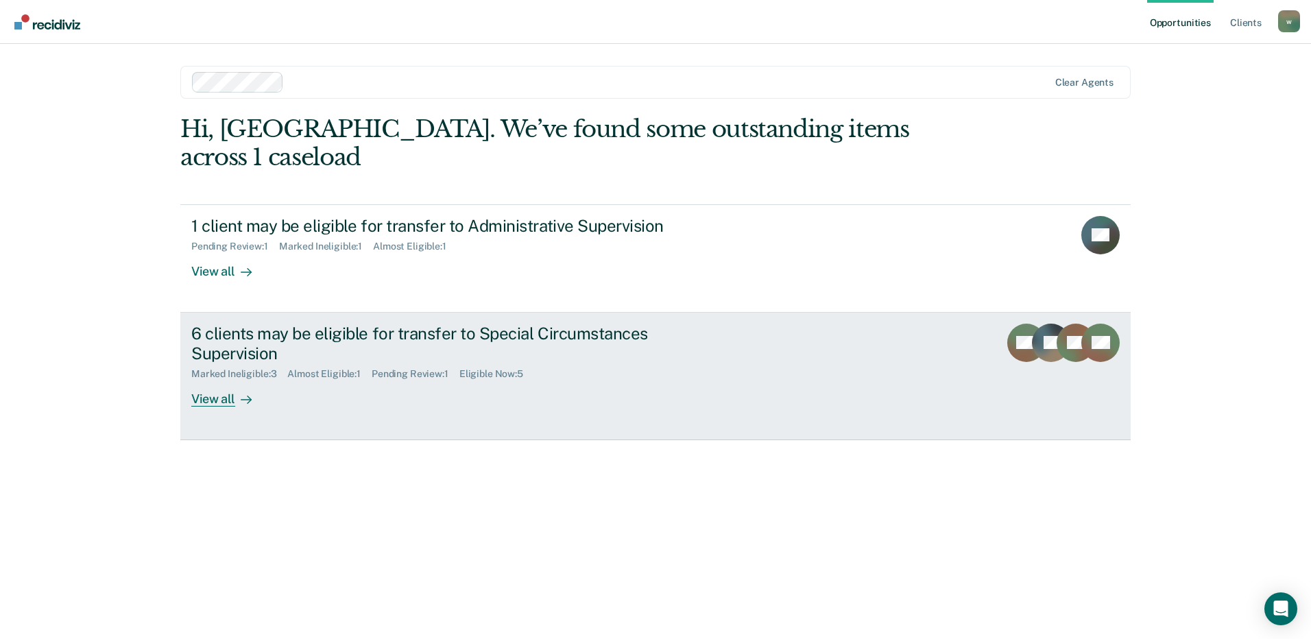
click at [265, 380] on div "View all" at bounding box center [229, 393] width 77 height 27
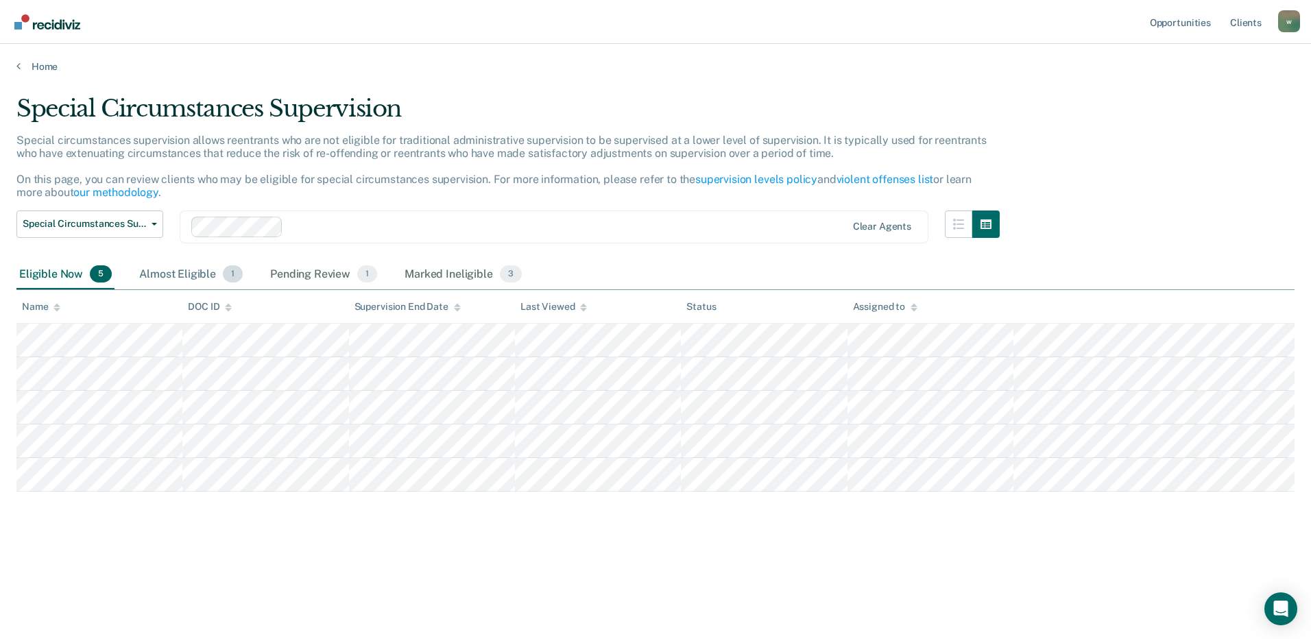
click at [218, 279] on div "Almost Eligible 1" at bounding box center [190, 275] width 109 height 30
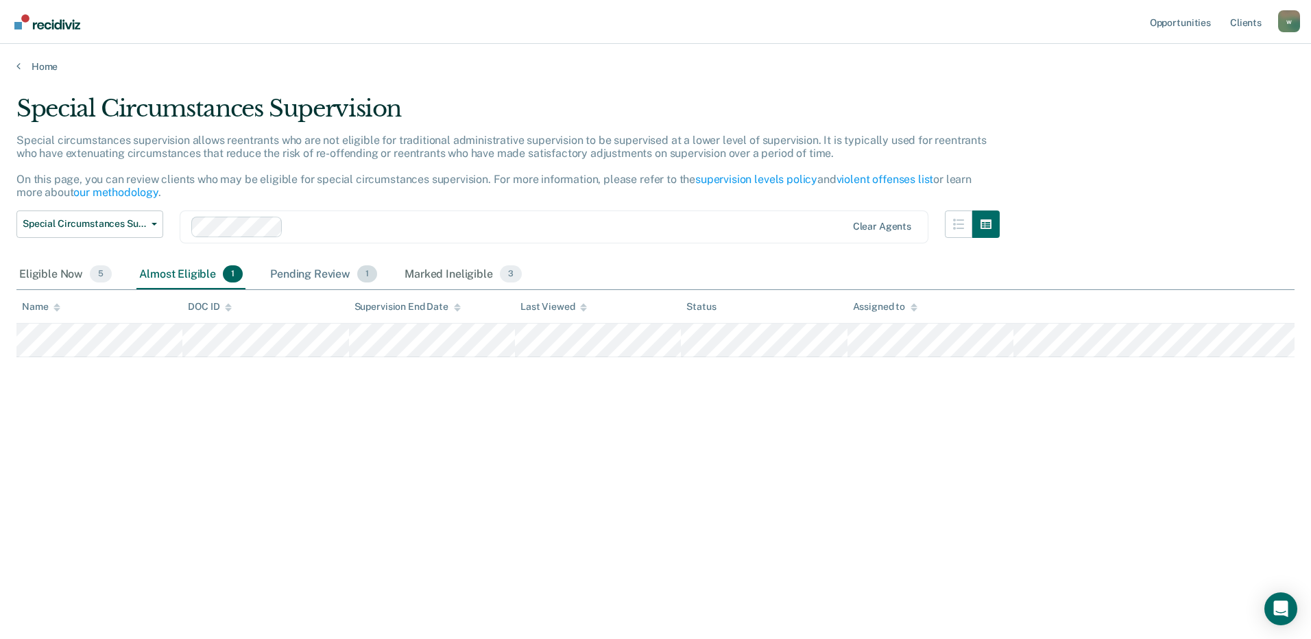
click at [283, 272] on div "Pending Review 1" at bounding box center [323, 275] width 112 height 30
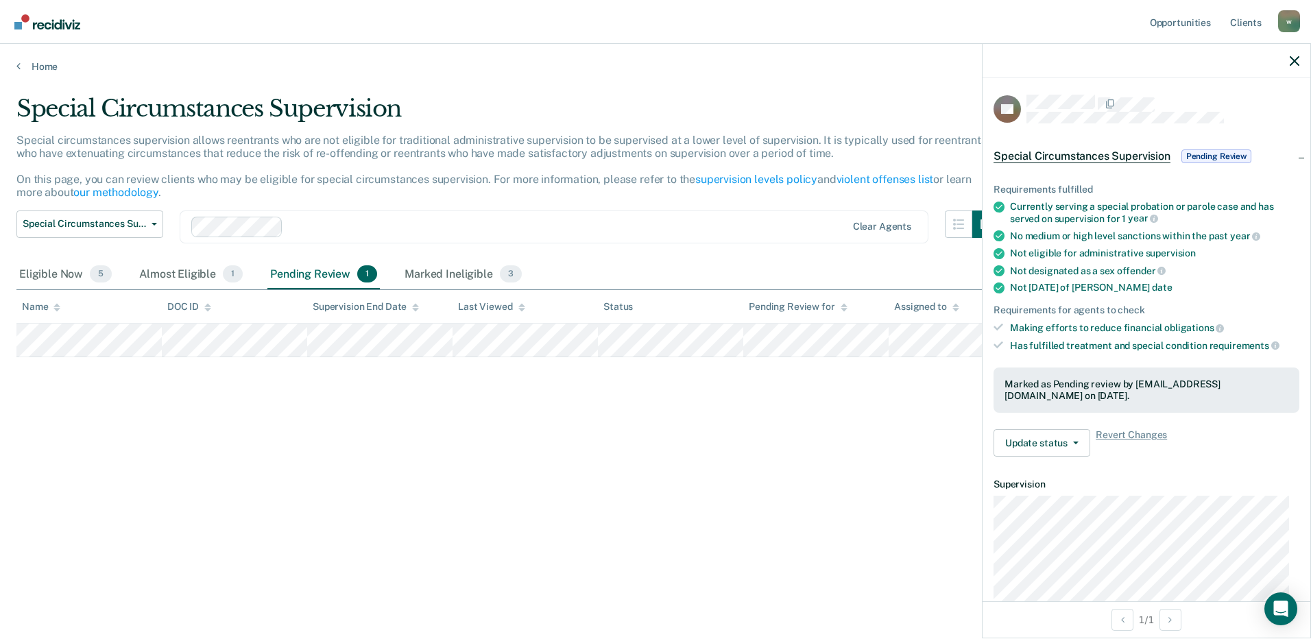
click at [1067, 392] on div "Marked as Pending review by [EMAIL_ADDRESS][DOMAIN_NAME] on [DATE]." at bounding box center [1147, 390] width 284 height 23
click at [1082, 353] on div "Requirements fulfilled Currently serving a special probation or parole case and…" at bounding box center [1147, 315] width 328 height 306
click at [1171, 19] on link "Opportunities" at bounding box center [1180, 22] width 67 height 44
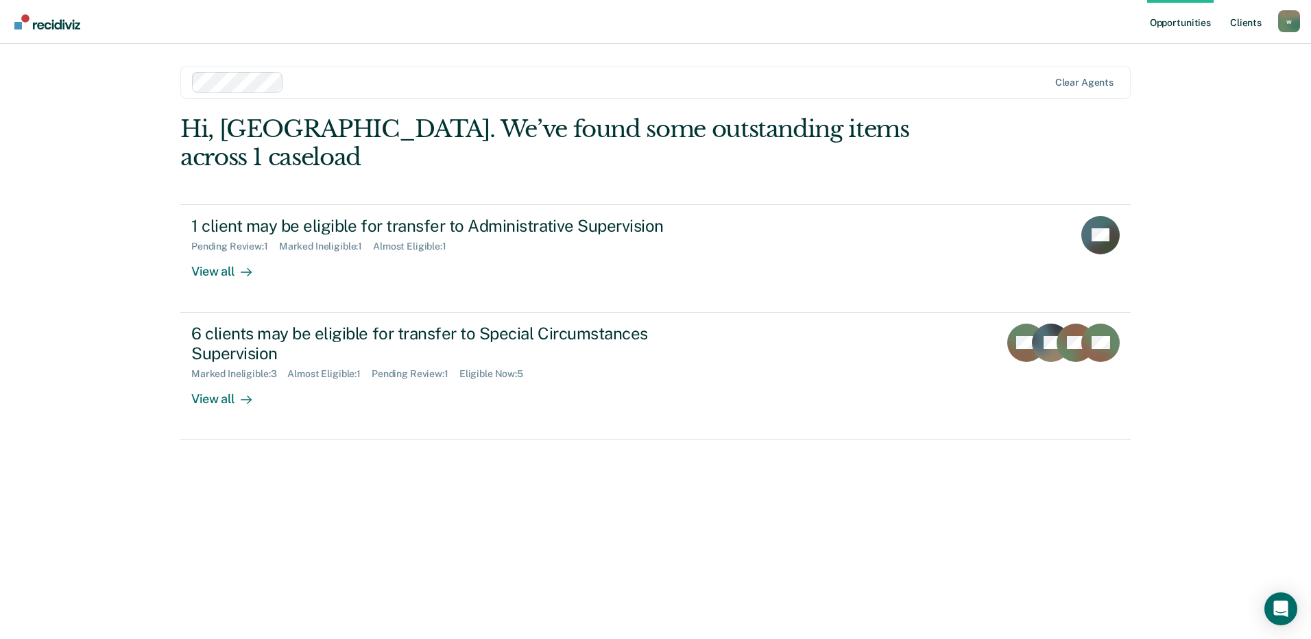
click at [1249, 15] on link "Client s" at bounding box center [1246, 22] width 37 height 44
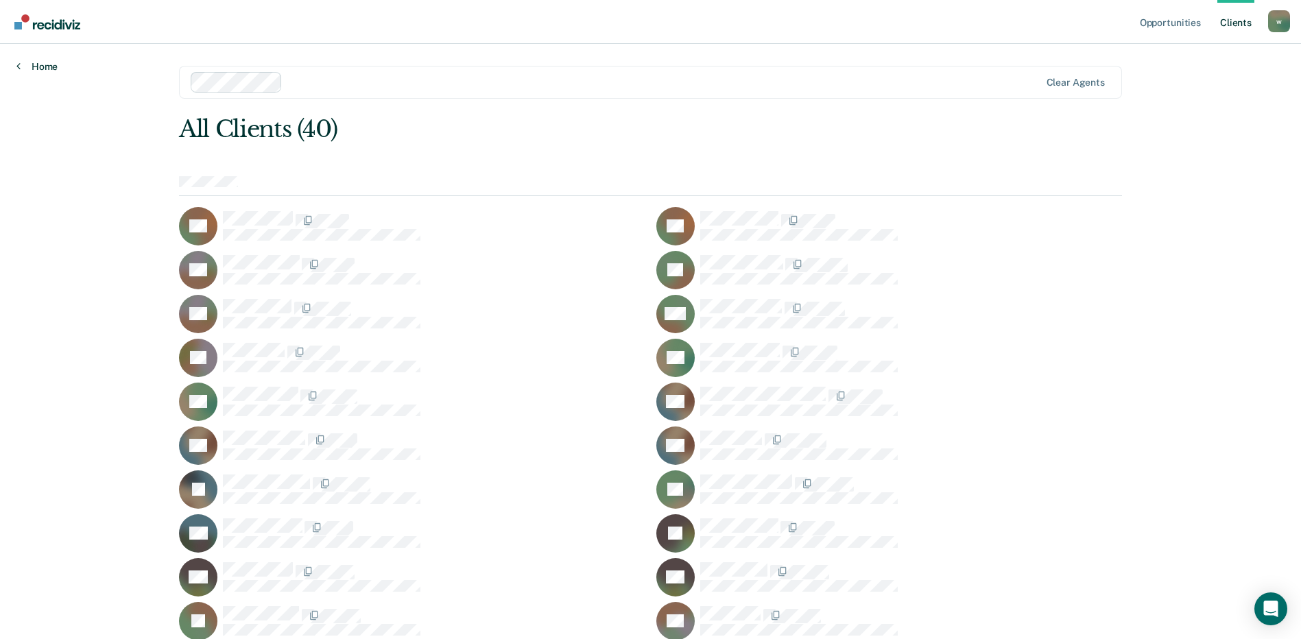
click at [41, 68] on link "Home" at bounding box center [36, 66] width 41 height 12
